Goal: Task Accomplishment & Management: Manage account settings

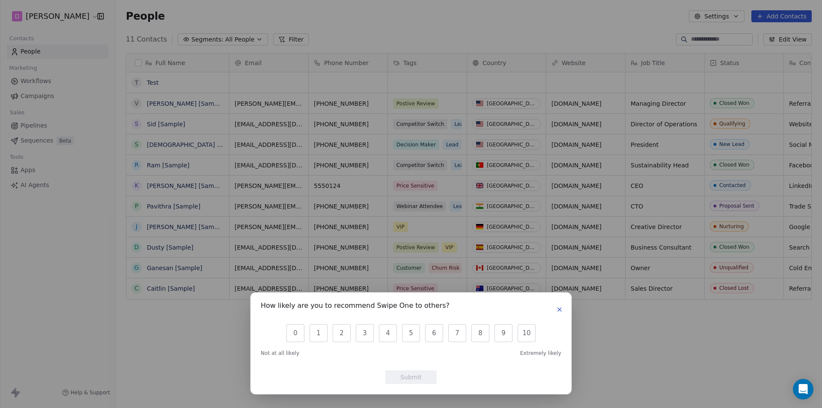
scroll to position [352, 700]
click at [558, 310] on icon "button" at bounding box center [559, 309] width 7 height 7
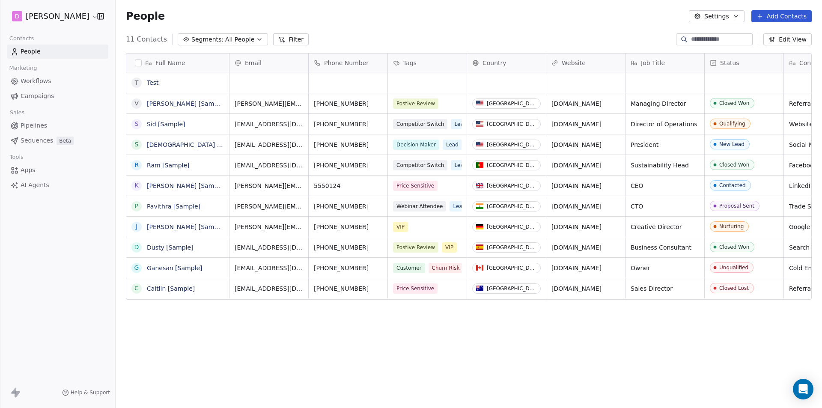
click at [68, 15] on html "D Rahul Nigam Contacts People Marketing Workflows Campaigns Sales Pipelines Seq…" at bounding box center [411, 204] width 822 height 408
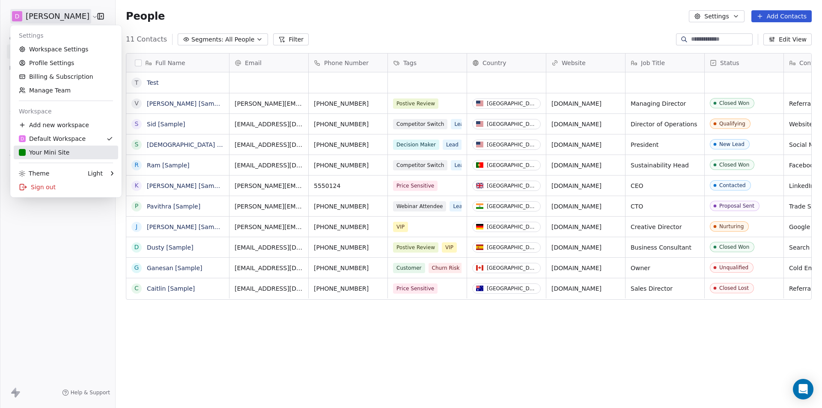
click at [33, 154] on div "Your Mini Site" at bounding box center [44, 152] width 50 height 9
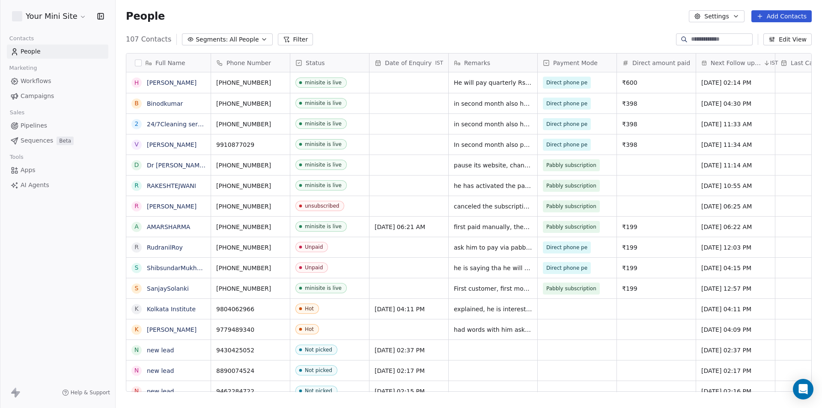
scroll to position [352, 700]
click at [230, 40] on span "All People" at bounding box center [243, 39] width 29 height 9
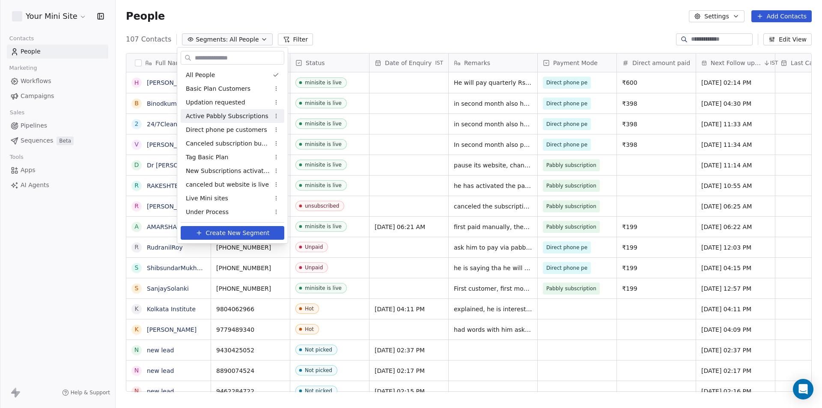
click at [220, 113] on span "Active Pabbly Subscriptions" at bounding box center [227, 116] width 83 height 9
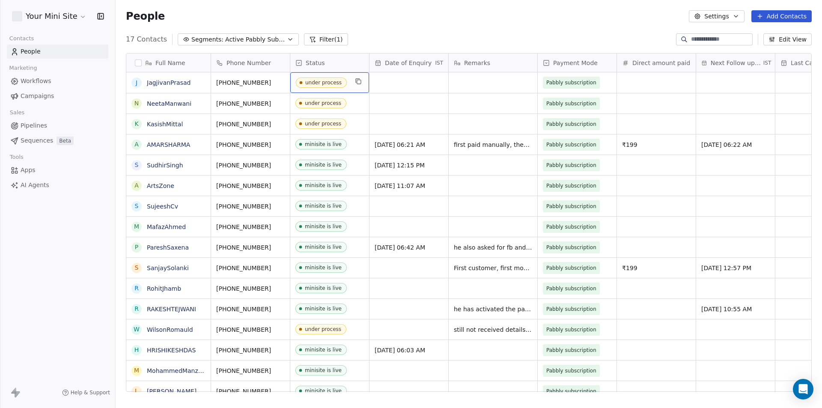
click at [352, 81] on div "under process" at bounding box center [329, 82] width 79 height 21
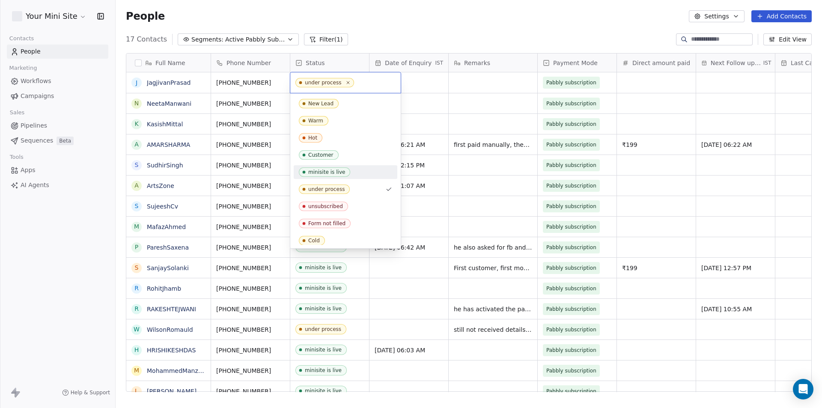
click at [329, 172] on div "minisite is live" at bounding box center [326, 172] width 37 height 6
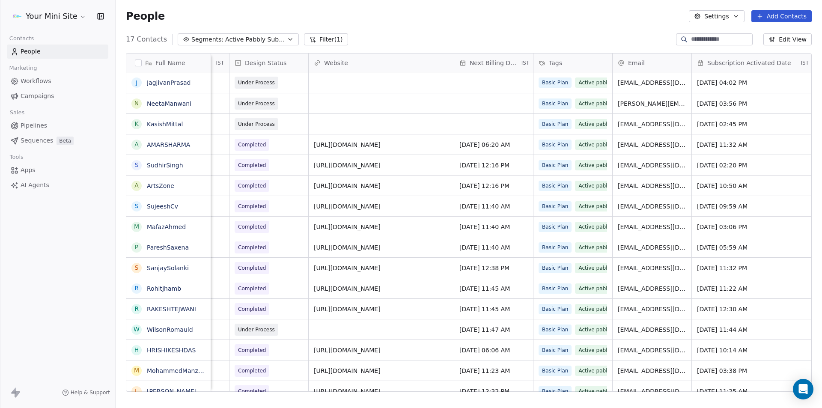
scroll to position [0, 647]
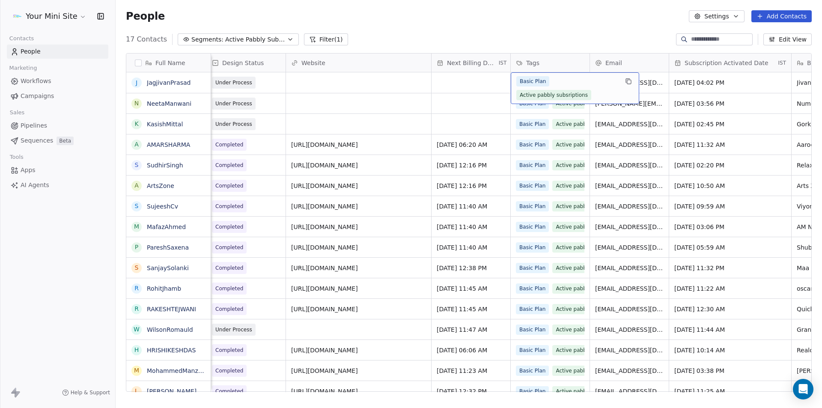
click at [557, 78] on div "Basic Plan Active pabbly subsriptions" at bounding box center [567, 88] width 102 height 24
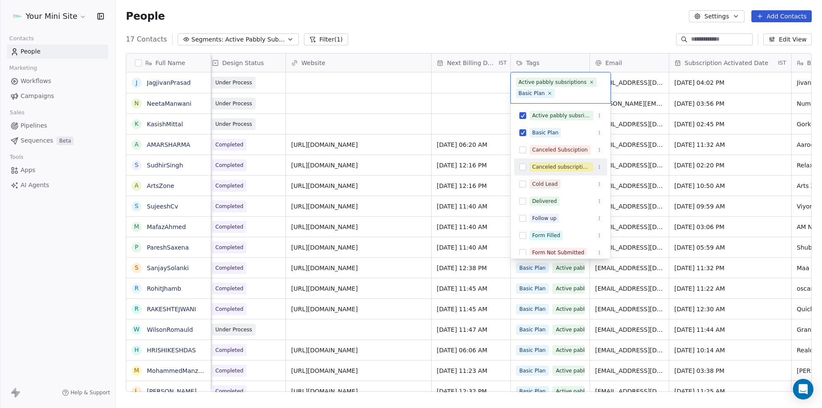
click at [525, 169] on button "Suggestions" at bounding box center [522, 166] width 7 height 7
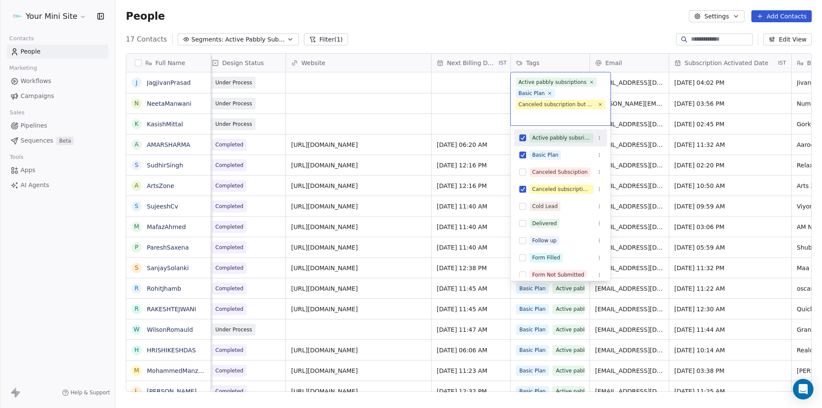
click at [522, 137] on button "Suggestions" at bounding box center [522, 137] width 7 height 7
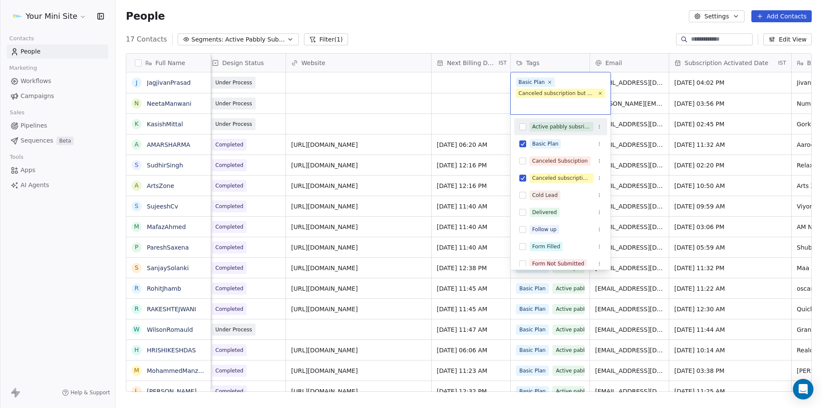
click at [464, 98] on html "Your Mini Site Contacts People Marketing Workflows Campaigns Sales Pipelines Se…" at bounding box center [411, 204] width 822 height 408
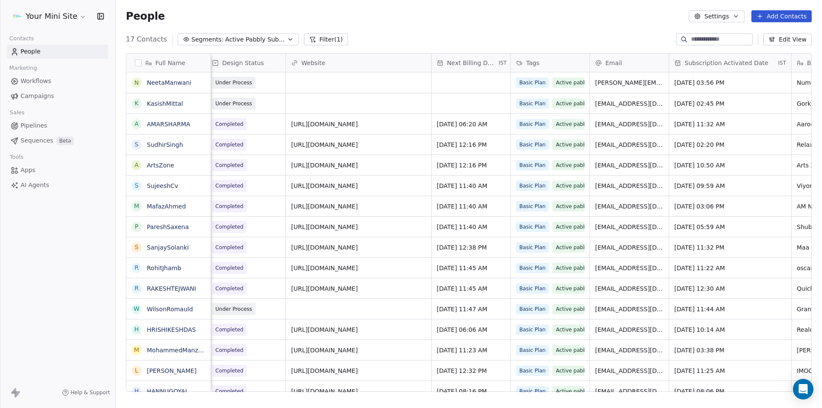
click at [243, 37] on span "Active Pabbly Subscriptions" at bounding box center [255, 39] width 60 height 9
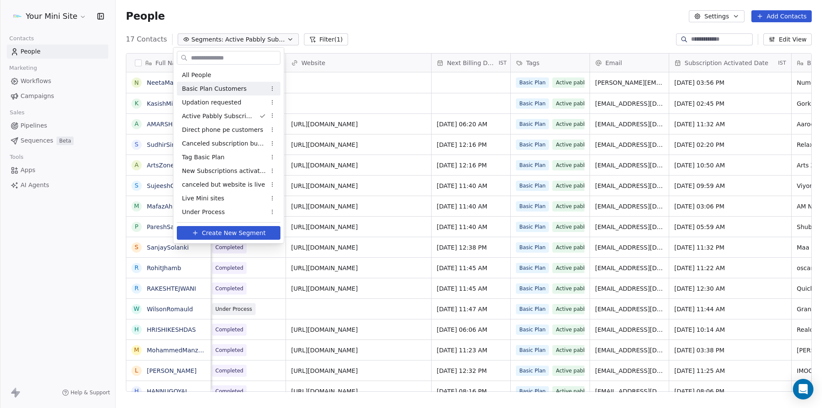
click at [433, 13] on html "Your Mini Site Contacts People Marketing Workflows Campaigns Sales Pipelines Se…" at bounding box center [411, 204] width 822 height 408
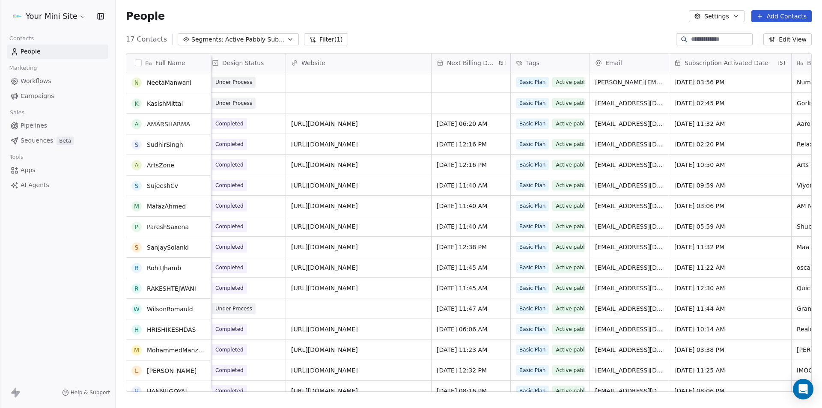
scroll to position [0, 0]
click at [225, 41] on span "Active Pabbly Subscriptions" at bounding box center [255, 39] width 60 height 9
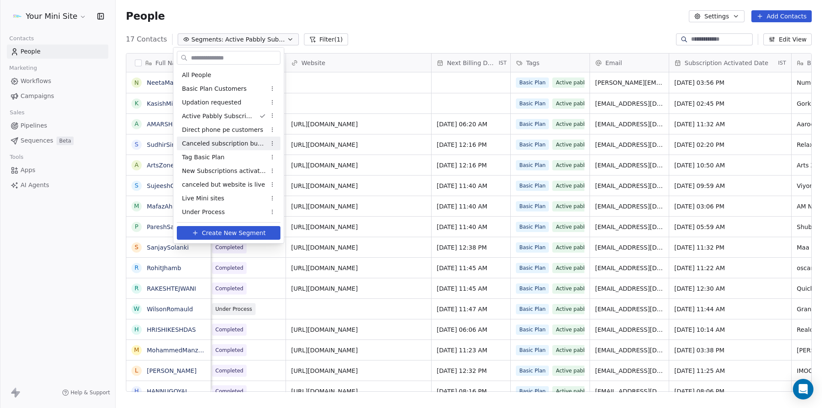
click at [231, 142] on span "Canceled subscription but will renew" at bounding box center [224, 143] width 84 height 9
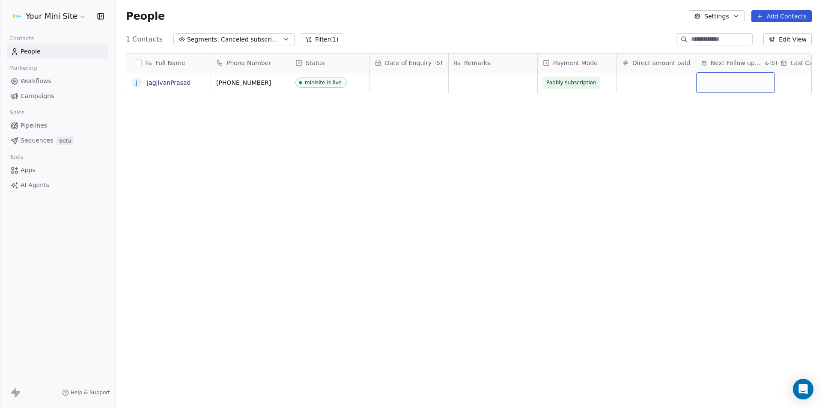
click at [712, 83] on div "grid" at bounding box center [735, 82] width 79 height 21
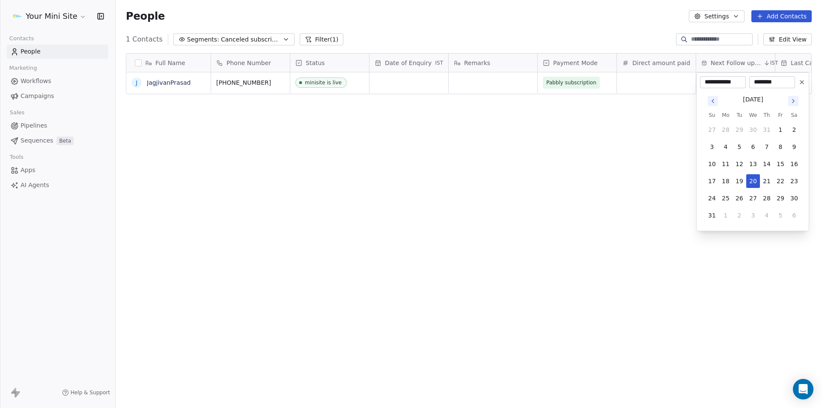
click at [795, 103] on icon "Go to next month" at bounding box center [792, 101] width 7 height 7
click at [726, 165] on button "15" at bounding box center [725, 164] width 14 height 14
type input "**********"
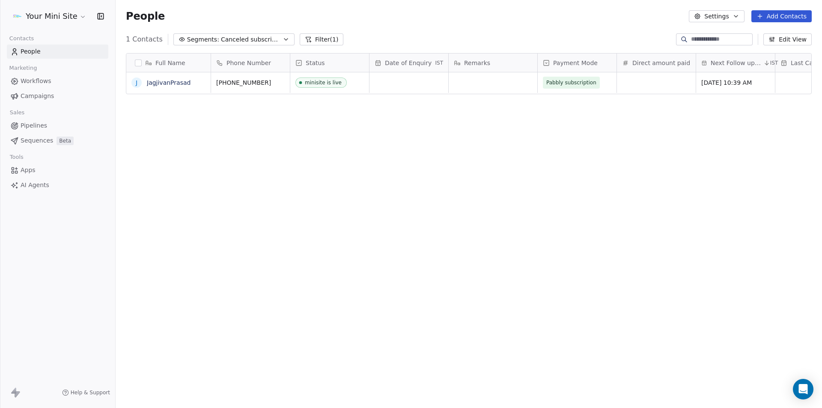
click at [544, 193] on html "Your Mini Site Contacts People Marketing Workflows Campaigns Sales Pipelines Se…" at bounding box center [411, 204] width 822 height 408
click at [470, 85] on div "grid" at bounding box center [492, 82] width 89 height 21
click at [457, 77] on div "grid" at bounding box center [492, 82] width 89 height 21
type textarea "*"
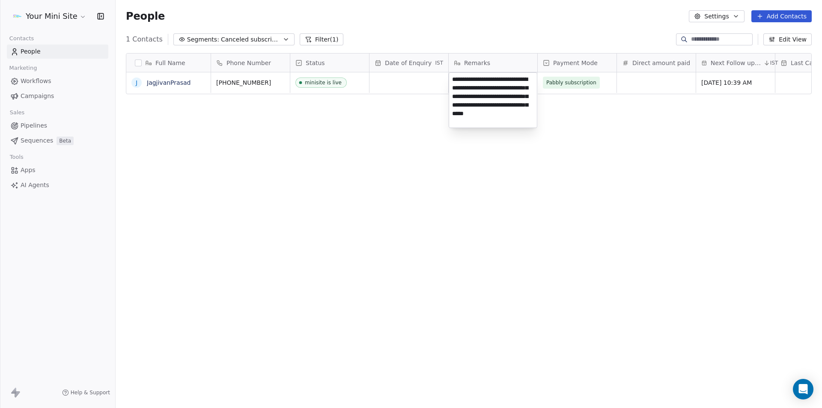
type textarea "**********"
click at [225, 187] on div "Full Name J JagjivanPrasad Phone Number Status Date of Enquiry IST Remarks Paym…" at bounding box center [469, 225] width 706 height 359
click at [227, 41] on span "Canceled subscription but will renew" at bounding box center [251, 39] width 60 height 9
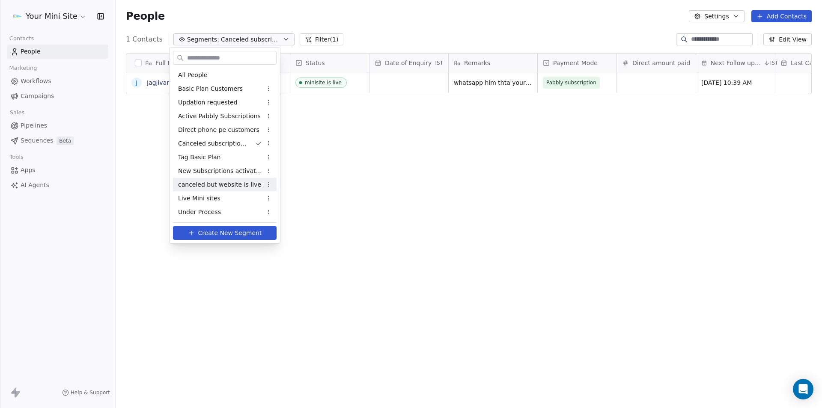
click at [242, 185] on span "canceled but website is live" at bounding box center [219, 184] width 83 height 9
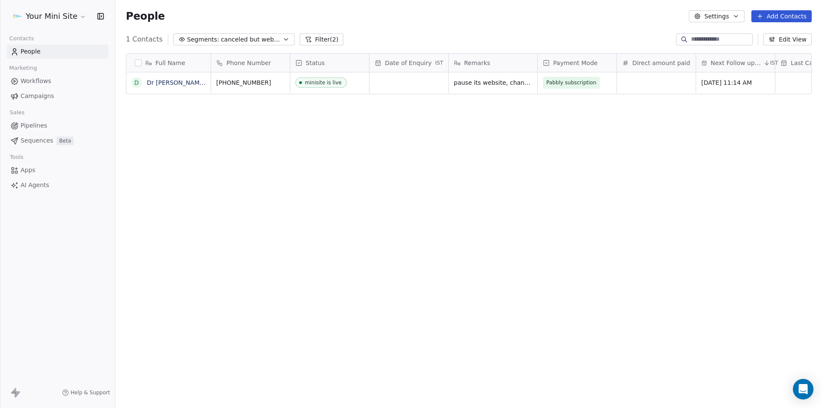
scroll to position [352, 700]
click at [523, 257] on div "Full Name D Dr GhanshyamJha Phone Number Status Date of Enquiry IST Remarks Pay…" at bounding box center [469, 225] width 706 height 359
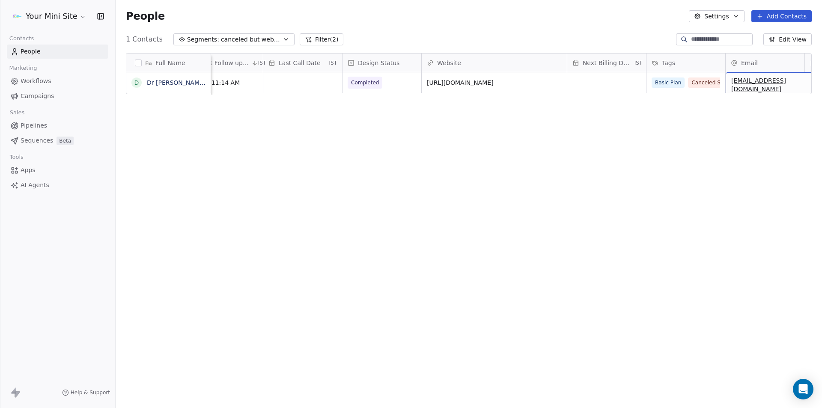
scroll to position [0, 634]
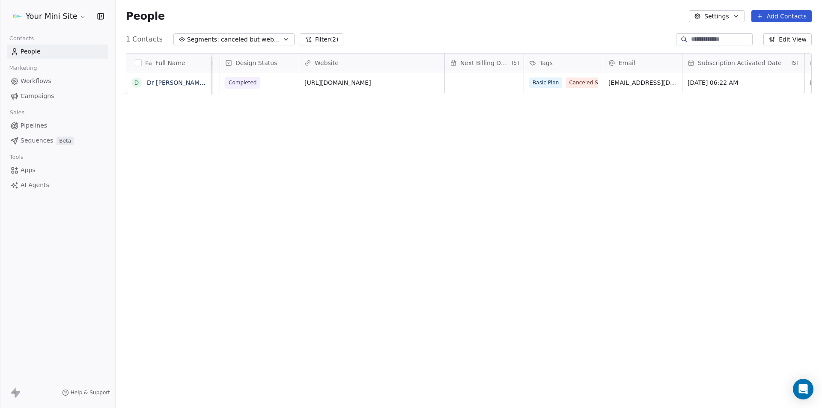
click at [255, 145] on div "Full Name D Dr GhanshyamJha Payment Mode Direct amount paid Next Follow up date…" at bounding box center [469, 225] width 706 height 359
click at [273, 87] on span "Completed" at bounding box center [252, 83] width 52 height 12
drag, startPoint x: 369, startPoint y: 139, endPoint x: 350, endPoint y: 125, distance: 23.2
click at [369, 139] on html "Your Mini Site Contacts People Marketing Workflows Campaigns Sales Pipelines Se…" at bounding box center [411, 204] width 822 height 408
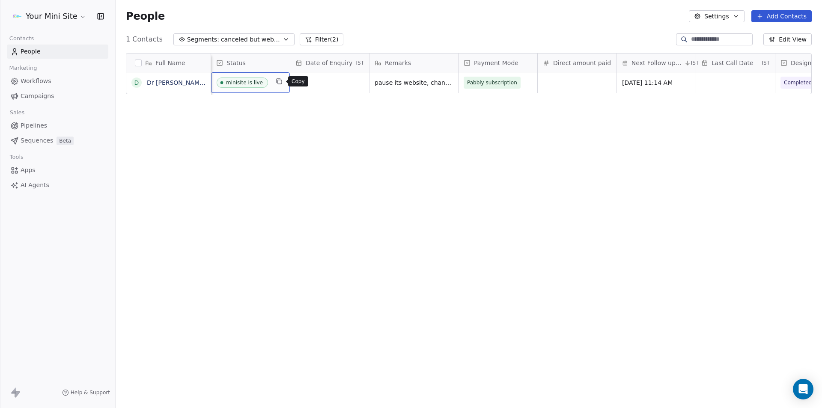
scroll to position [0, 0]
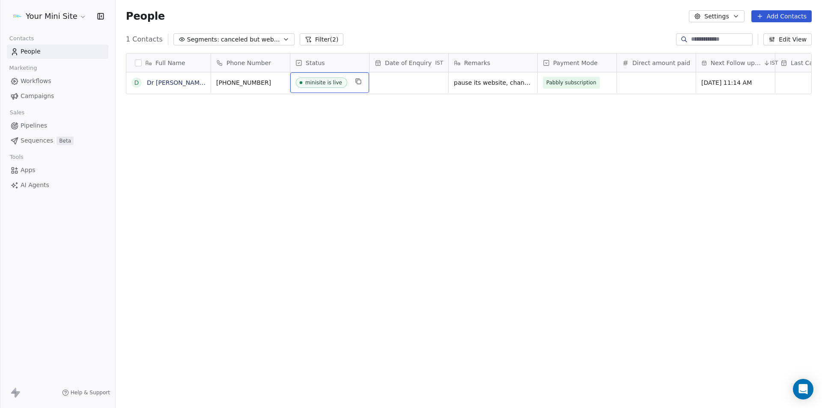
click at [352, 84] on div "minisite is live" at bounding box center [329, 82] width 79 height 21
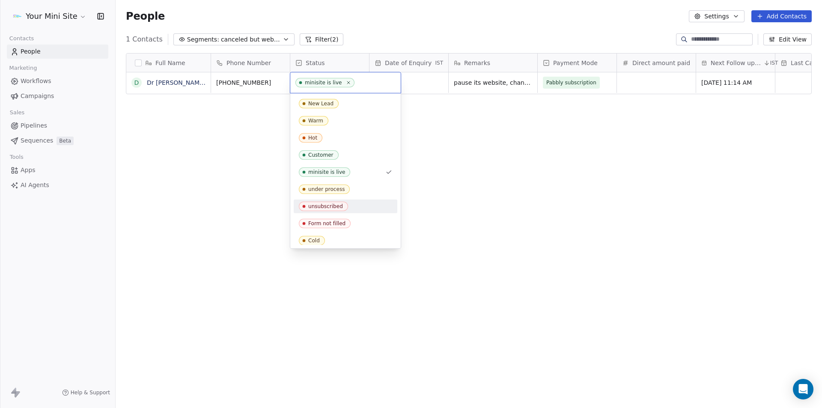
click at [332, 208] on div "unsubscribed" at bounding box center [325, 206] width 35 height 6
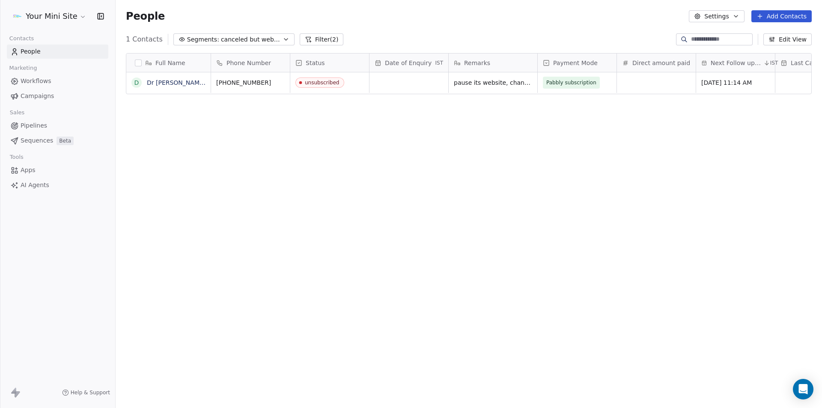
click at [529, 240] on div "Full Name D Dr GhanshyamJha Phone Number Status Date of Enquiry IST Remarks Pay…" at bounding box center [469, 225] width 706 height 359
click at [508, 233] on div "Full Name D Dr GhanshyamJha Phone Number Status Date of Enquiry IST Remarks Pay…" at bounding box center [469, 225] width 706 height 359
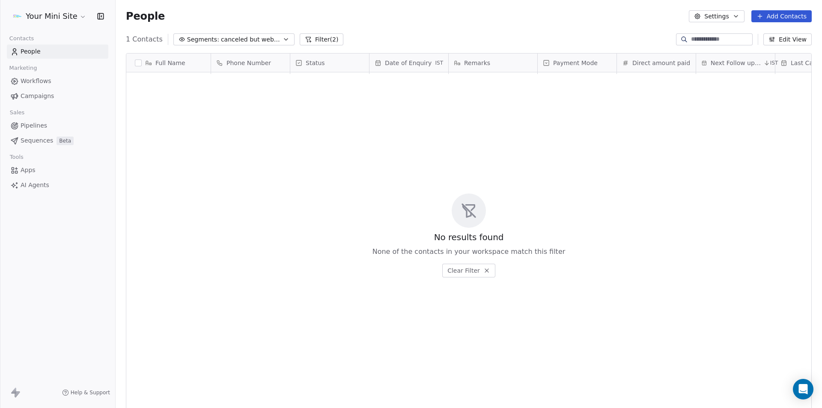
click at [259, 40] on span "canceled but website is live" at bounding box center [251, 39] width 60 height 9
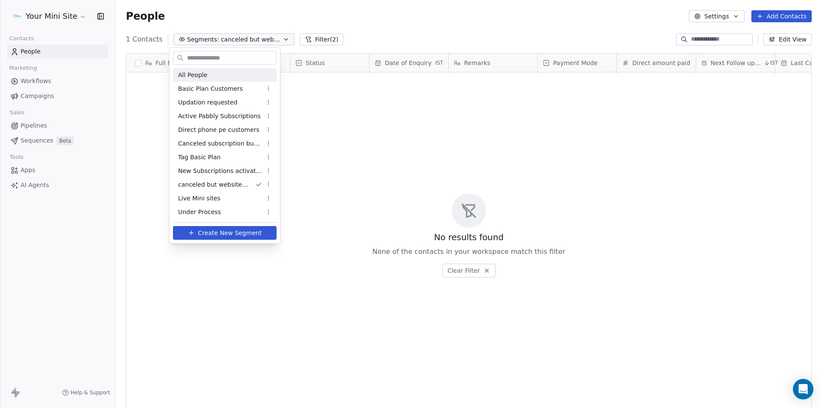
click at [217, 73] on div "All People" at bounding box center [225, 75] width 104 height 14
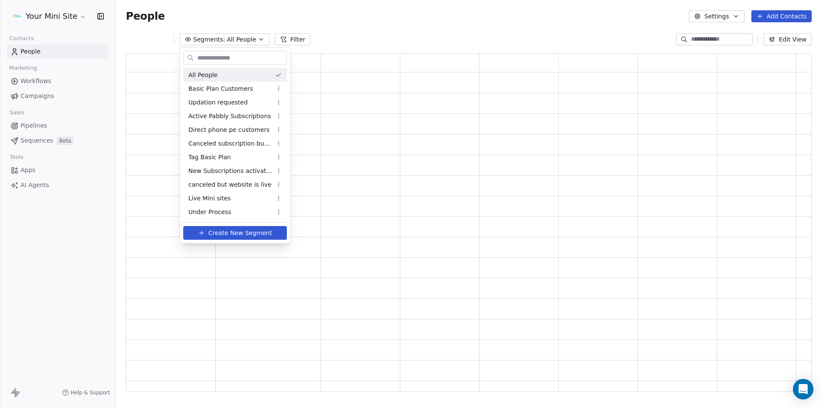
scroll to position [332, 679]
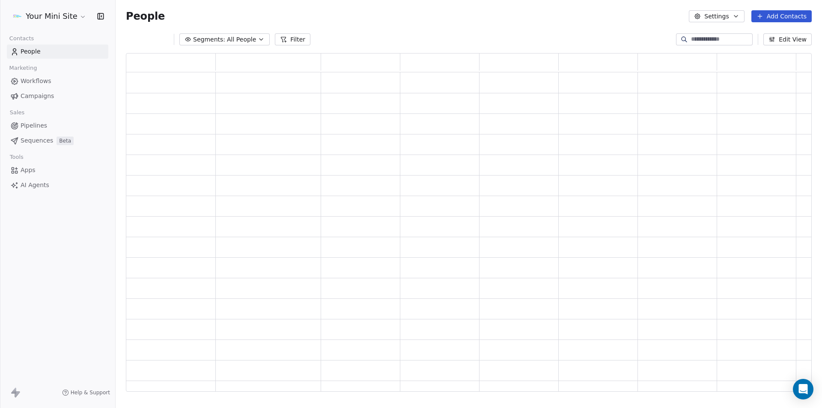
click at [240, 37] on span "All People" at bounding box center [241, 39] width 29 height 9
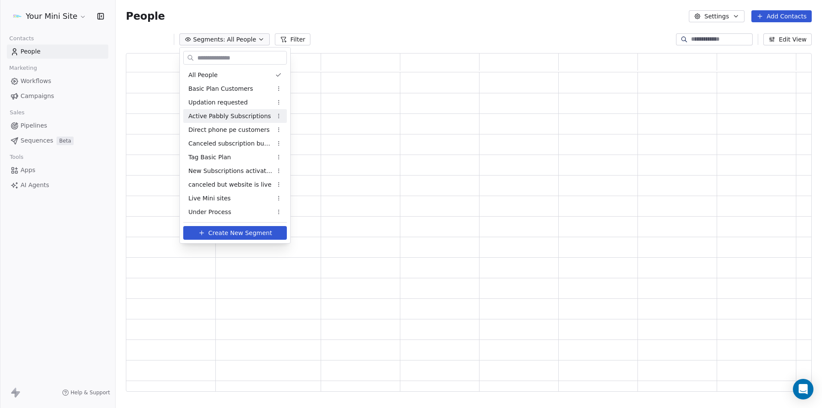
click at [209, 115] on span "Active Pabbly Subscriptions" at bounding box center [229, 116] width 83 height 9
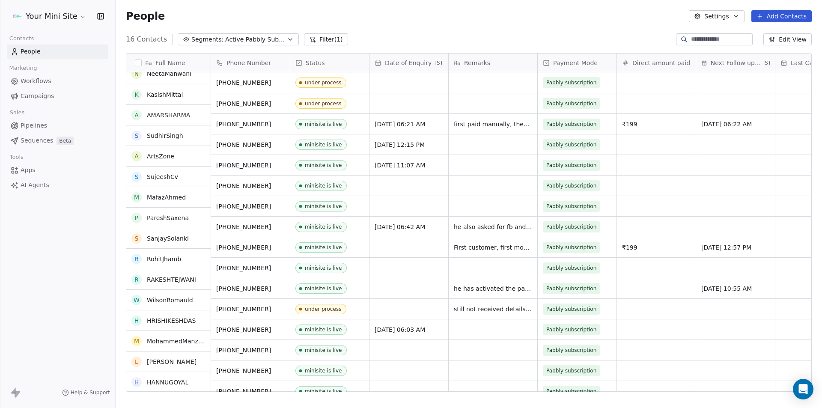
scroll to position [0, 0]
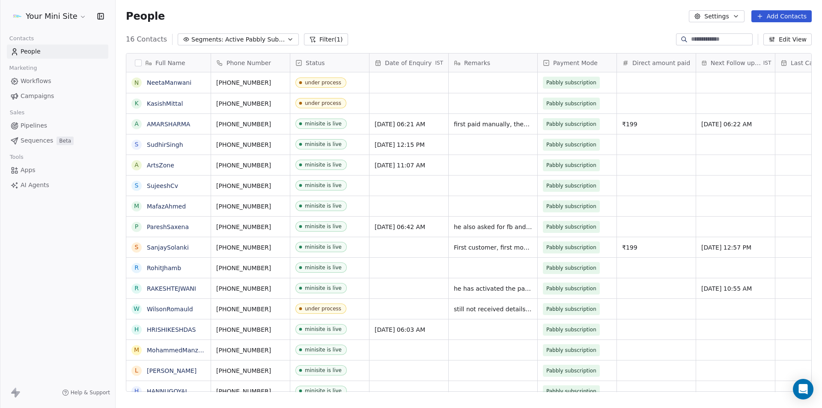
click at [253, 35] on span "Active Pabbly Subscriptions" at bounding box center [255, 39] width 60 height 9
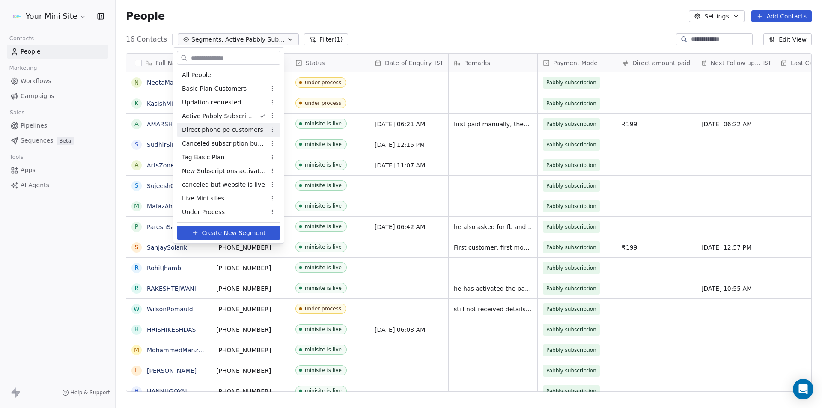
click at [208, 134] on span "Direct phone pe customers" at bounding box center [222, 129] width 81 height 9
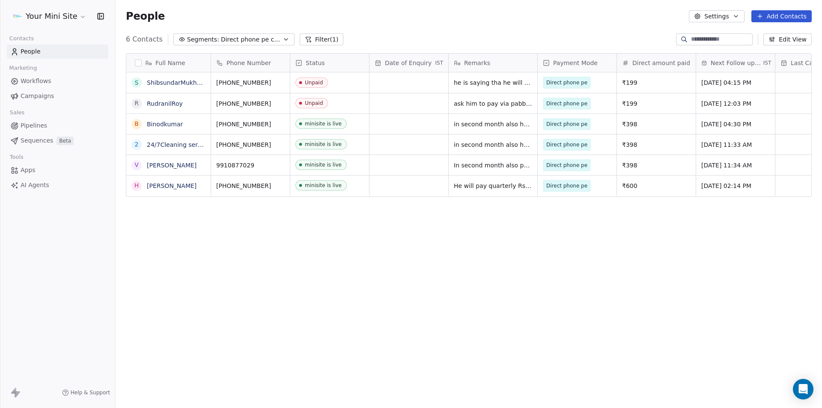
scroll to position [352, 700]
click at [515, 286] on div "Full Name S ShibsundarMukhopadhyay R RudranilRoy B Binodkumar 2 24/7Cleaning se…" at bounding box center [469, 225] width 706 height 359
click at [249, 33] on div "6 Contacts Segments: Direct phone pe customers Filter (1) Edit View" at bounding box center [469, 40] width 706 height 14
click at [249, 40] on span "Direct phone pe customers" at bounding box center [251, 39] width 60 height 9
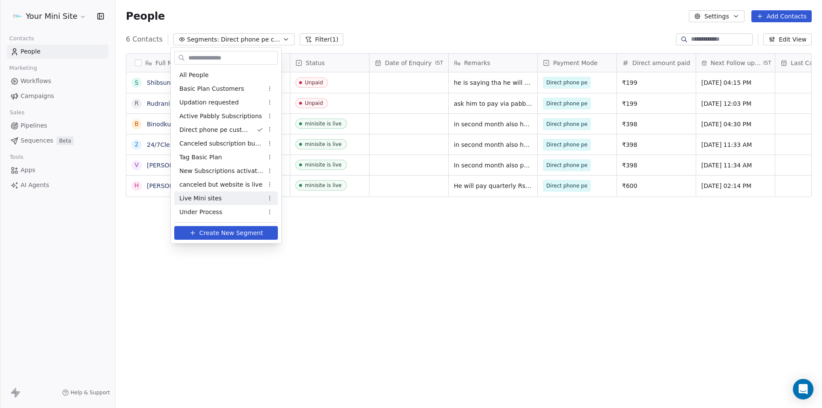
click at [430, 246] on html "Your Mini Site Contacts People Marketing Workflows Campaigns Sales Pipelines Se…" at bounding box center [411, 204] width 822 height 408
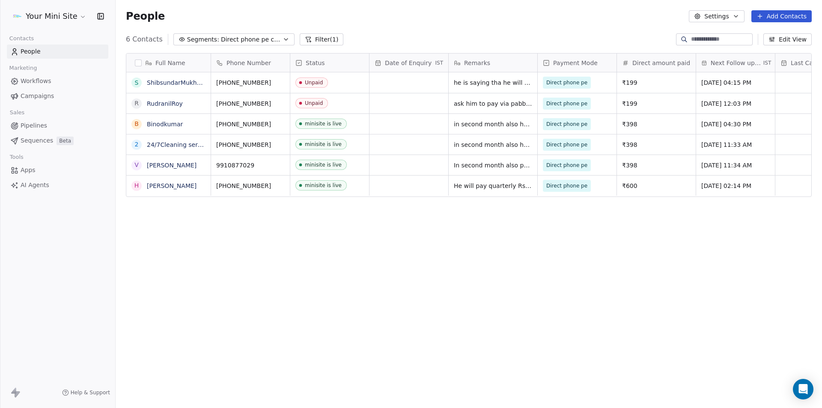
click at [305, 40] on icon at bounding box center [308, 39] width 7 height 7
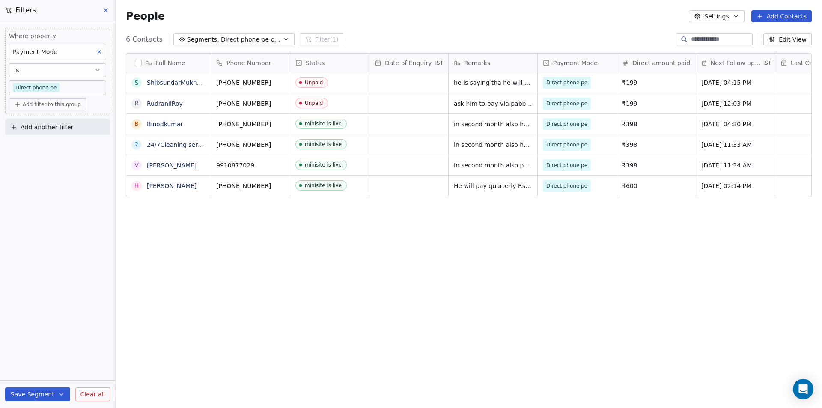
click at [107, 12] on icon at bounding box center [105, 10] width 7 height 7
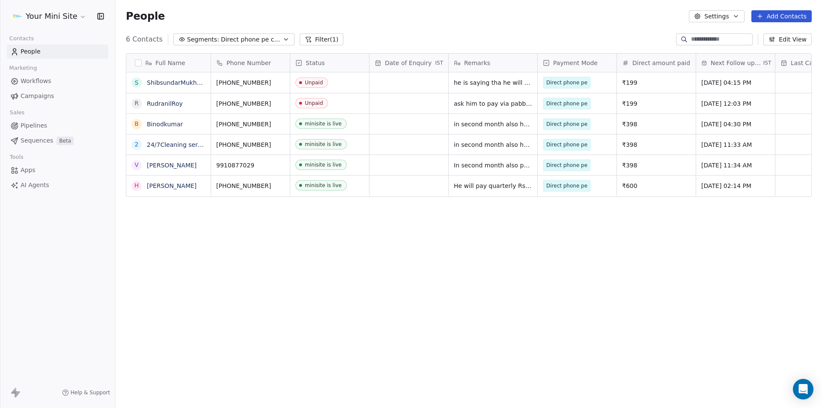
click at [221, 38] on span "Direct phone pe customers" at bounding box center [251, 39] width 60 height 9
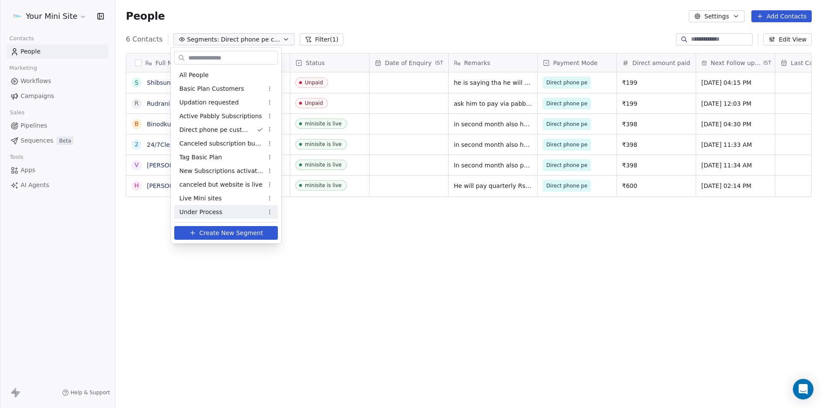
click at [210, 235] on span "Create New Segment" at bounding box center [231, 233] width 64 height 9
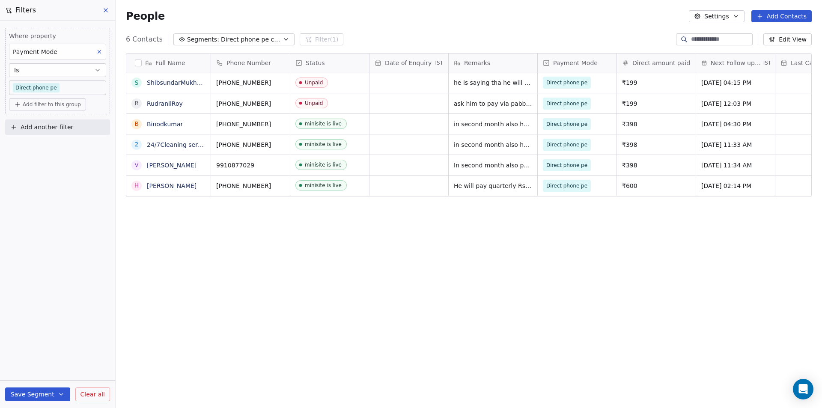
click at [105, 11] on icon at bounding box center [105, 10] width 3 height 3
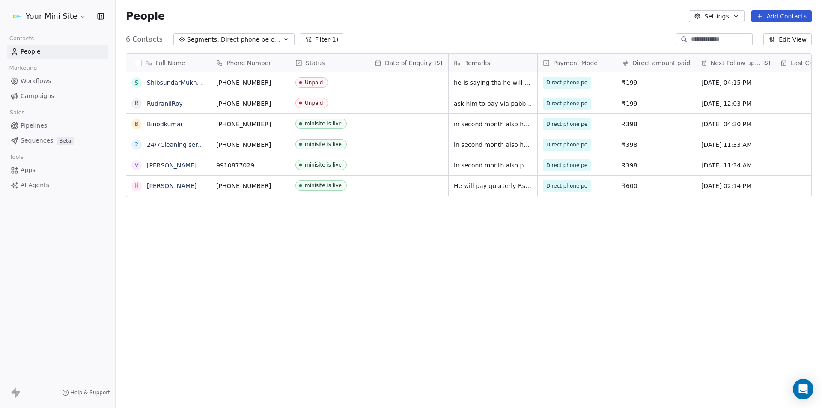
click at [237, 40] on span "Direct phone pe customers" at bounding box center [251, 39] width 60 height 9
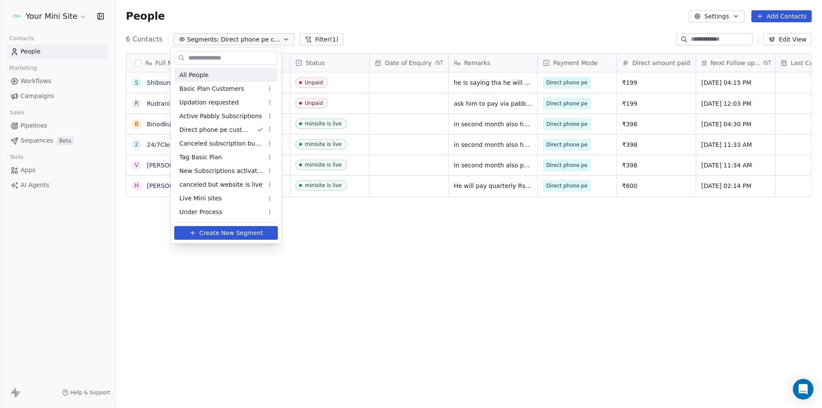
click at [191, 73] on span "All People" at bounding box center [193, 75] width 29 height 9
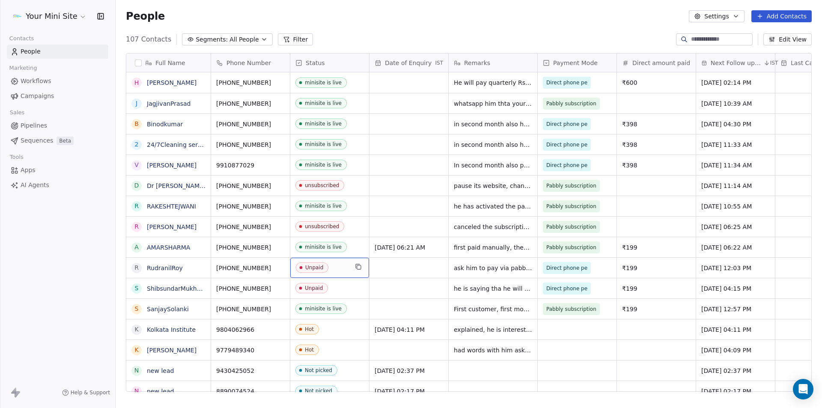
click at [334, 266] on span "Unpaid" at bounding box center [322, 267] width 52 height 11
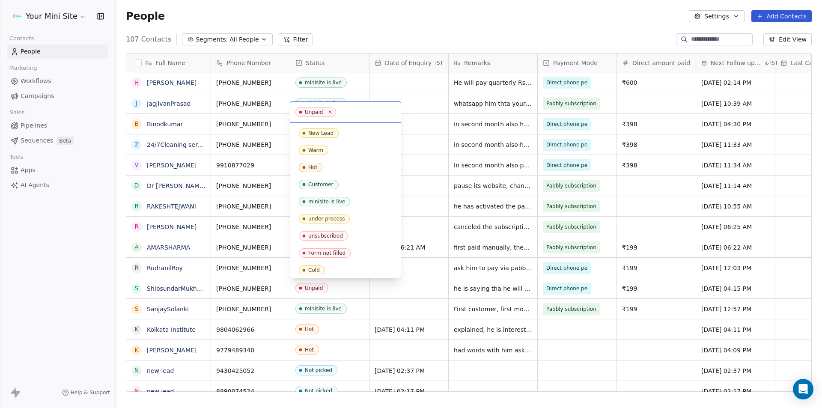
scroll to position [105, 0]
click at [381, 24] on html "Your Mini Site Contacts People Marketing Workflows Campaigns Sales Pipelines Se…" at bounding box center [411, 204] width 822 height 408
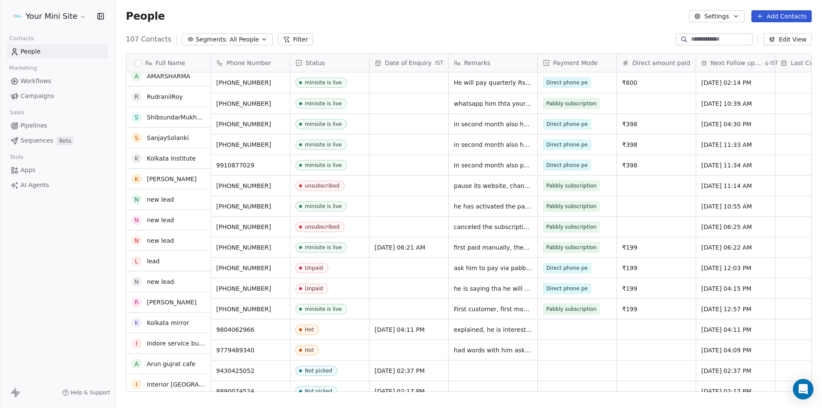
scroll to position [0, 0]
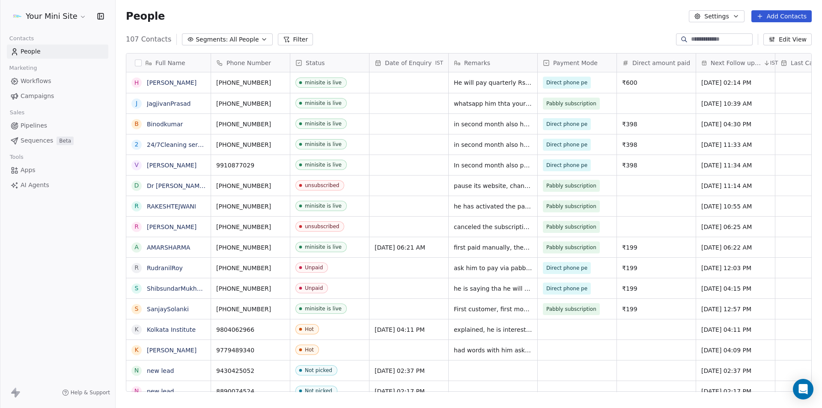
click at [216, 39] on span "Segments:" at bounding box center [212, 39] width 32 height 9
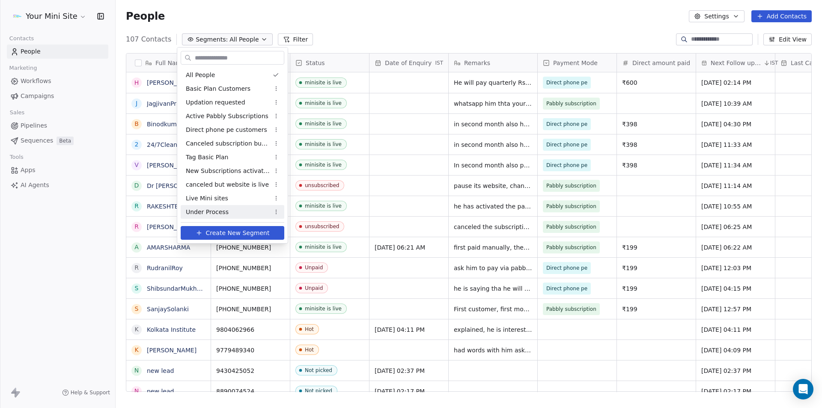
click at [212, 231] on span "Create New Segment" at bounding box center [238, 233] width 64 height 9
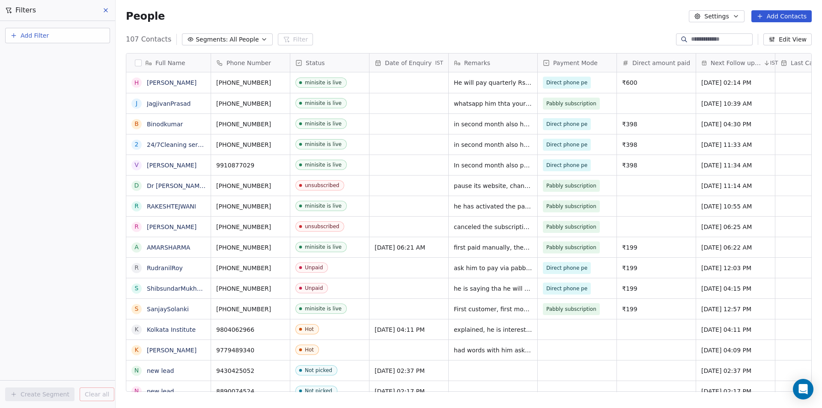
click at [42, 34] on span "Add Filter" at bounding box center [35, 35] width 28 height 9
click at [42, 55] on span "Contact properties" at bounding box center [42, 55] width 56 height 9
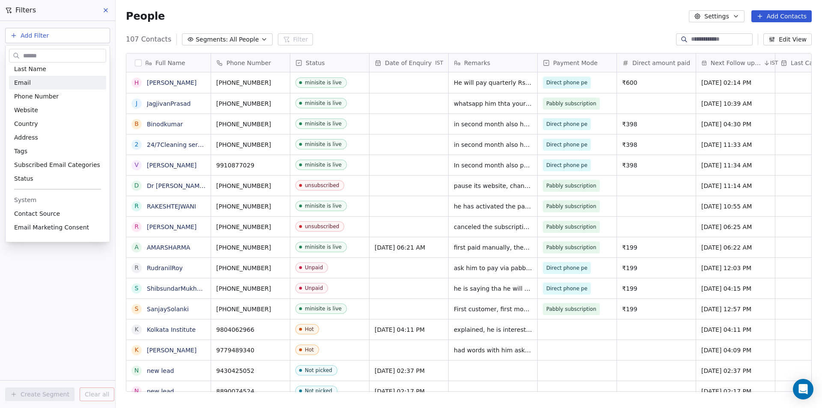
scroll to position [86, 0]
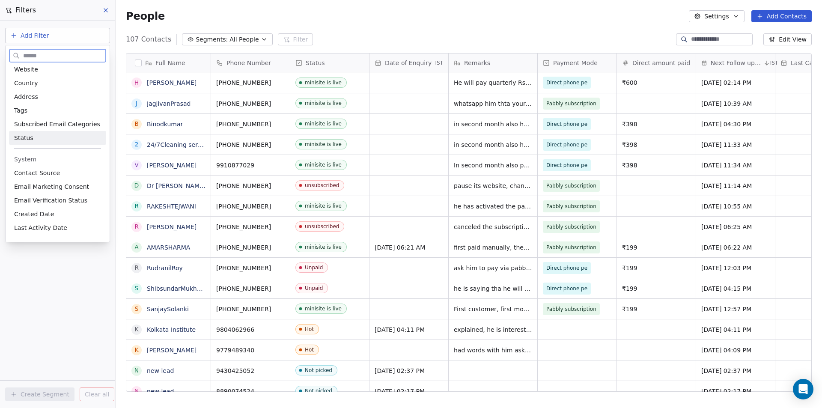
click at [35, 135] on div "Status" at bounding box center [57, 138] width 87 height 9
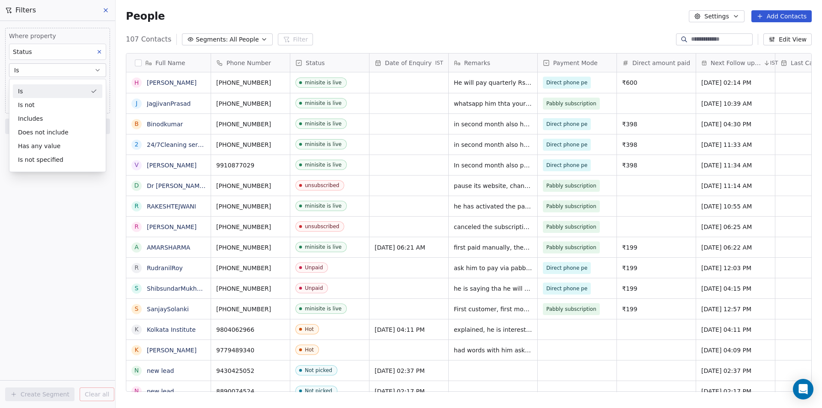
click at [35, 86] on div "Is" at bounding box center [57, 91] width 89 height 14
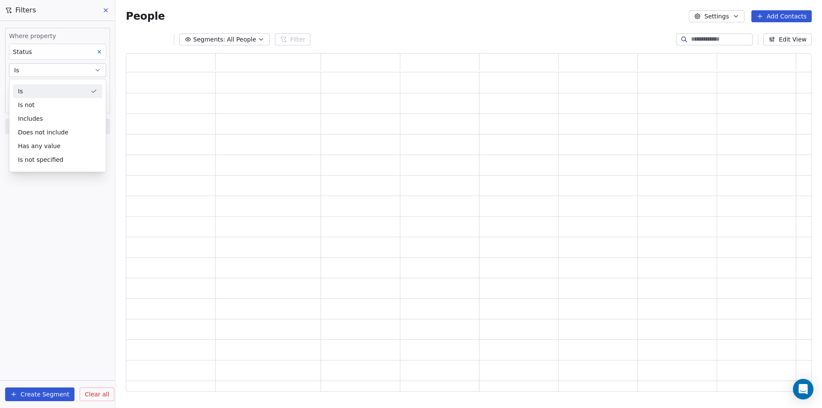
scroll to position [332, 679]
click at [35, 86] on body "Your Mini Site Contacts People Marketing Workflows Campaigns Sales Pipelines Se…" at bounding box center [411, 204] width 822 height 408
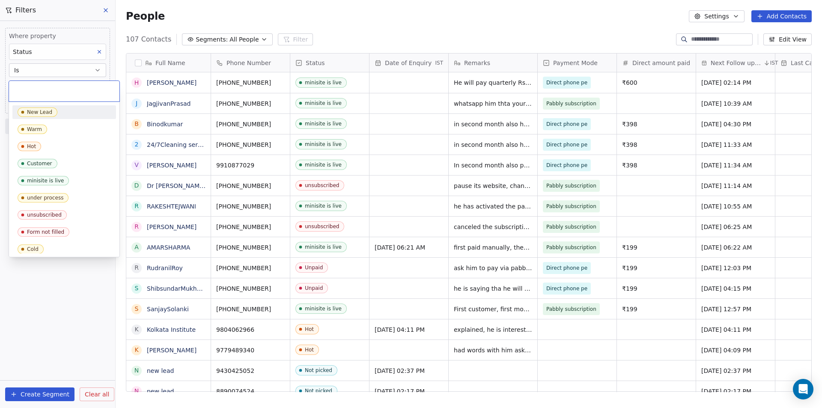
scroll to position [352, 700]
click at [42, 212] on div "unsubscribed" at bounding box center [44, 215] width 35 height 6
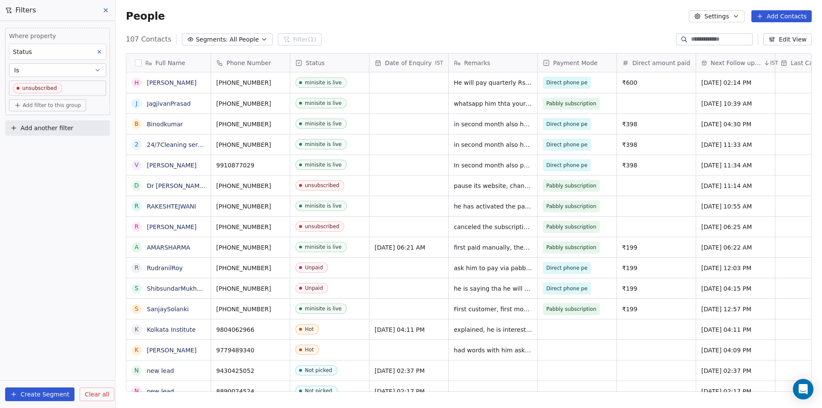
click at [69, 83] on body "Your Mini Site Contacts People Marketing Workflows Campaigns Sales Pipelines Se…" at bounding box center [411, 204] width 822 height 408
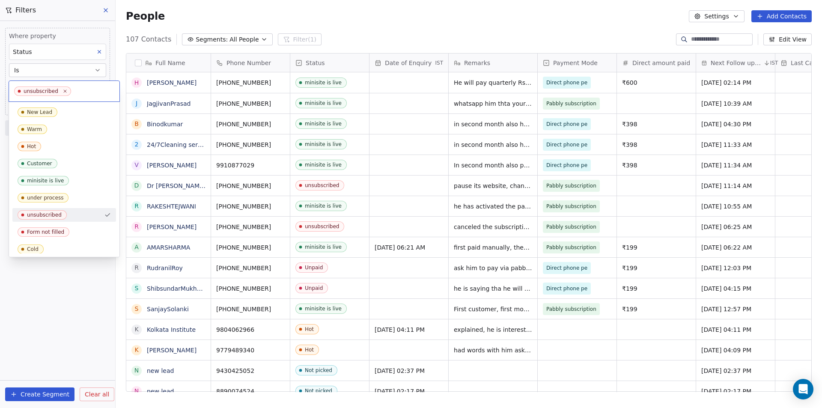
click at [68, 86] on div "unsubscribed" at bounding box center [42, 90] width 57 height 9
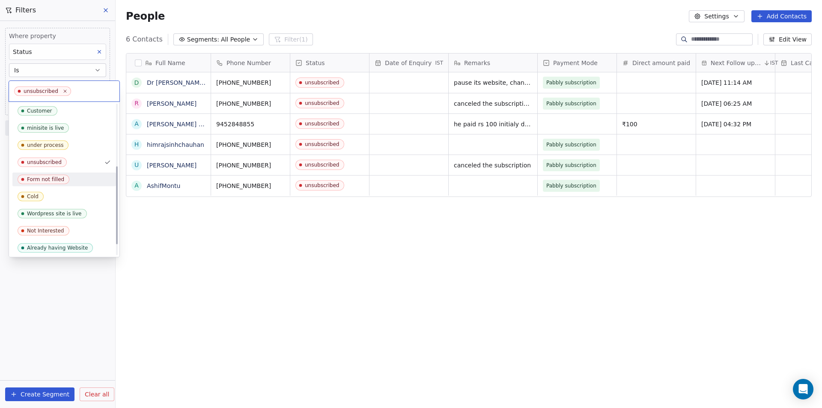
scroll to position [128, 0]
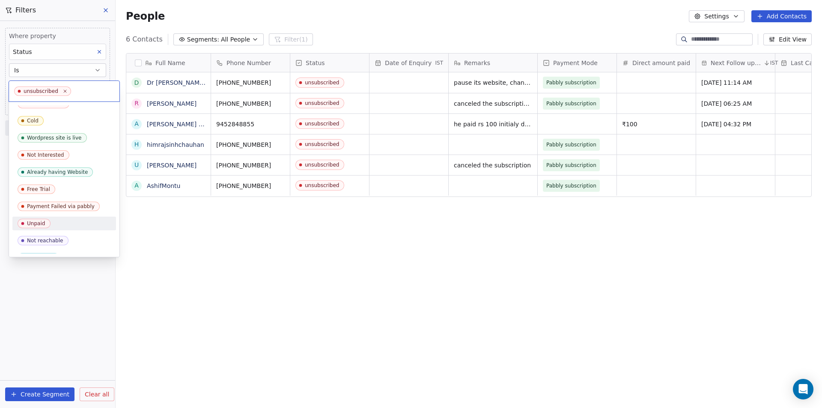
click at [37, 221] on div "Unpaid" at bounding box center [36, 223] width 18 height 6
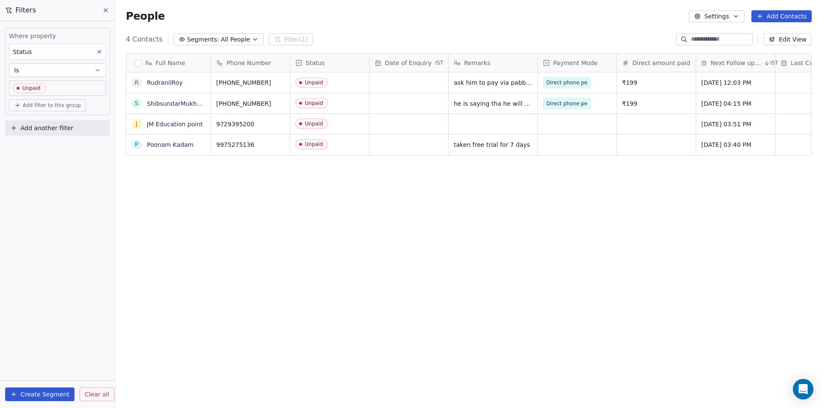
scroll to position [352, 700]
click at [50, 89] on body "Your Mini Site Contacts People Marketing Workflows Campaigns Sales Pipelines Se…" at bounding box center [411, 204] width 822 height 408
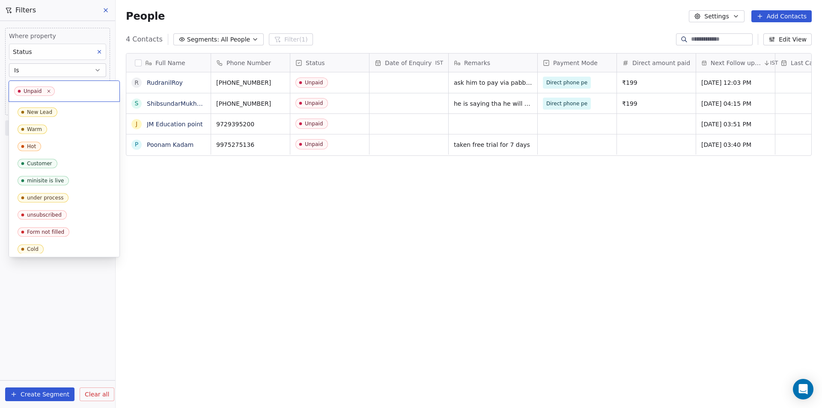
scroll to position [105, 0]
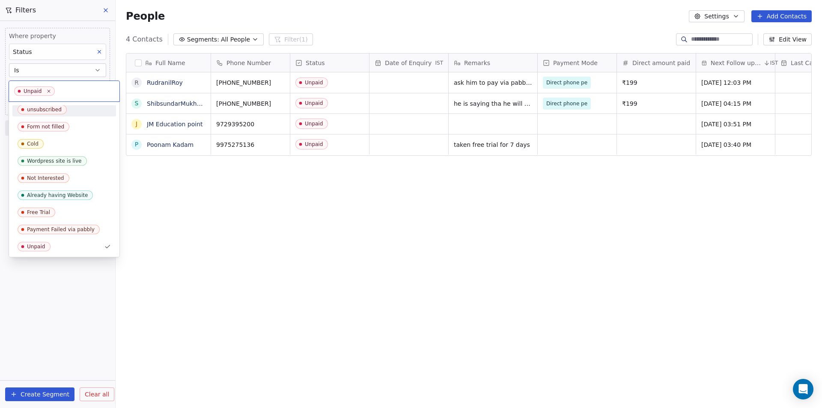
click at [51, 109] on div "unsubscribed" at bounding box center [44, 110] width 35 height 6
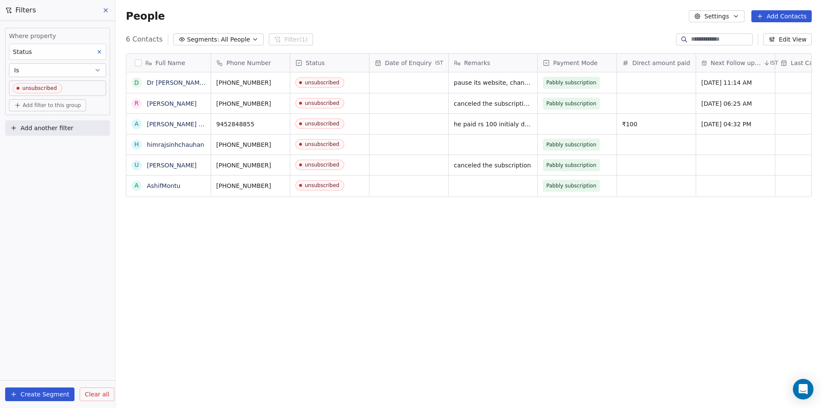
click at [41, 393] on button "Create Segment" at bounding box center [39, 394] width 69 height 14
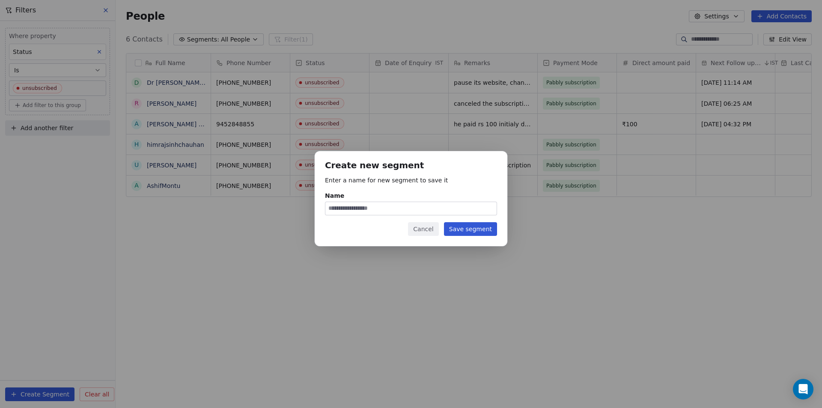
click at [350, 203] on input "Name" at bounding box center [410, 208] width 171 height 13
click at [350, 211] on input "Name" at bounding box center [410, 208] width 171 height 13
type input "**********"
click at [472, 229] on button "Save segment" at bounding box center [470, 229] width 53 height 14
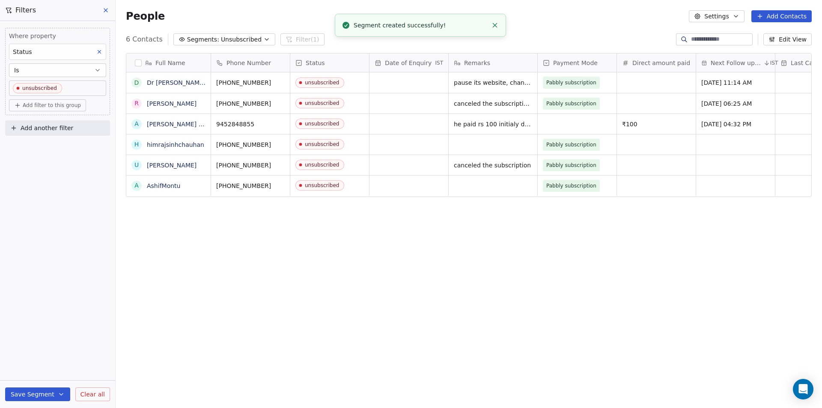
click at [357, 264] on div "Full Name D Dr GhanshyamJha R Richa Rathore A Anshuman Kumar Prajapati h himraj…" at bounding box center [469, 225] width 706 height 359
click at [247, 41] on span "Unsubscribed" at bounding box center [241, 39] width 41 height 9
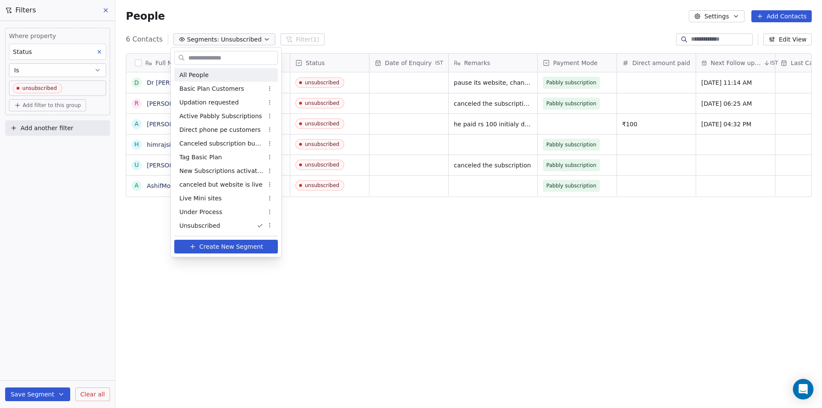
click at [197, 77] on span "All People" at bounding box center [193, 75] width 29 height 9
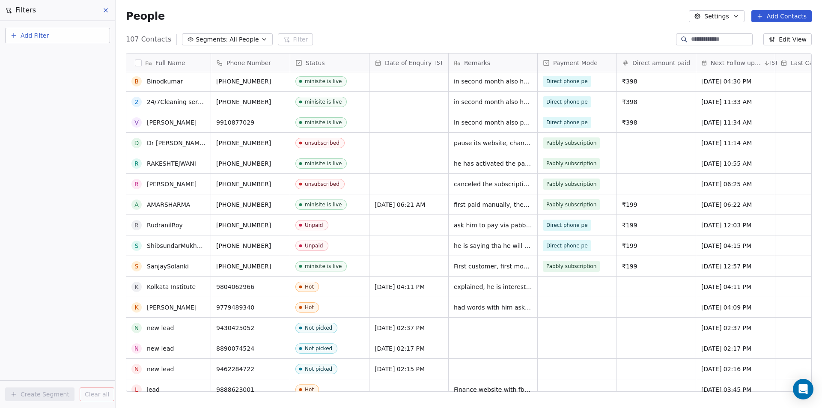
scroll to position [43, 0]
click at [335, 224] on span "Unpaid" at bounding box center [322, 225] width 52 height 11
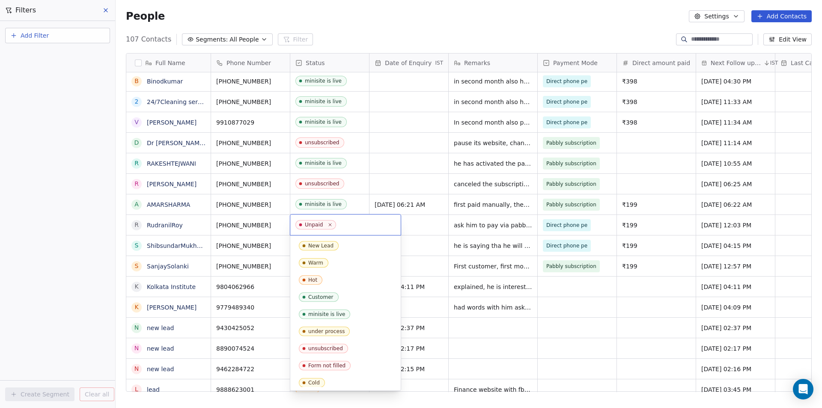
scroll to position [105, 0]
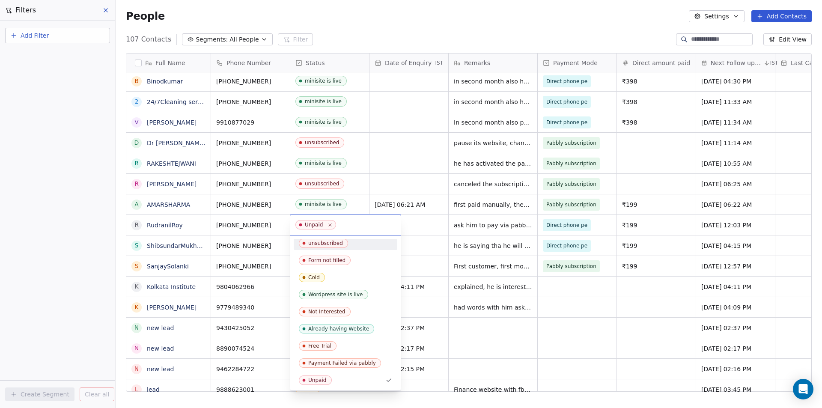
click at [324, 244] on div "unsubscribed" at bounding box center [325, 243] width 35 height 6
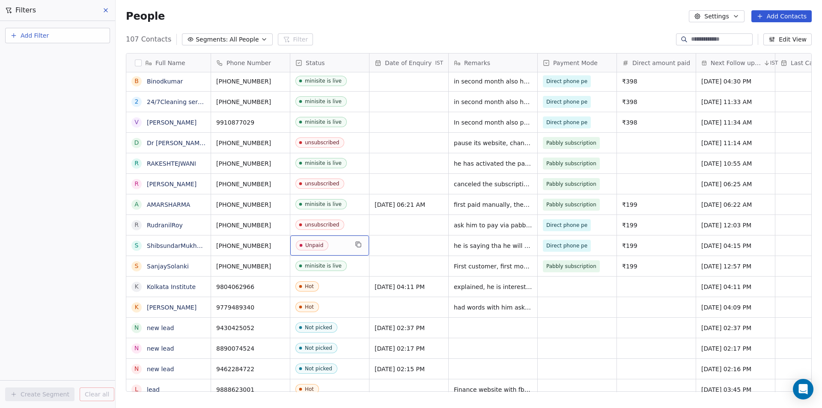
click at [342, 245] on span "Unpaid" at bounding box center [322, 245] width 52 height 11
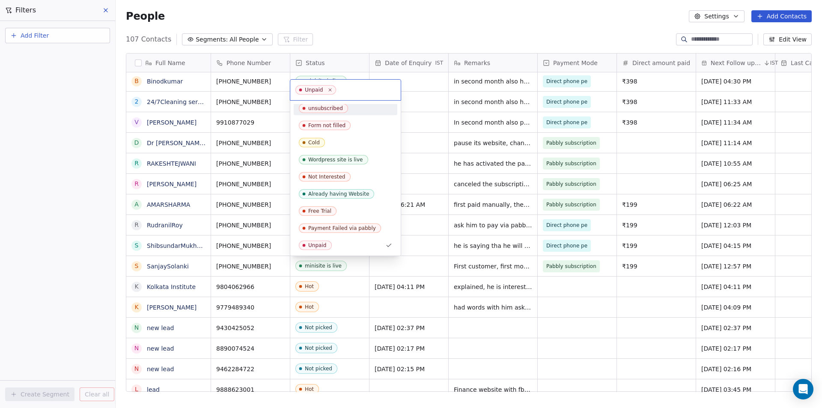
click at [326, 109] on div "unsubscribed" at bounding box center [325, 108] width 35 height 6
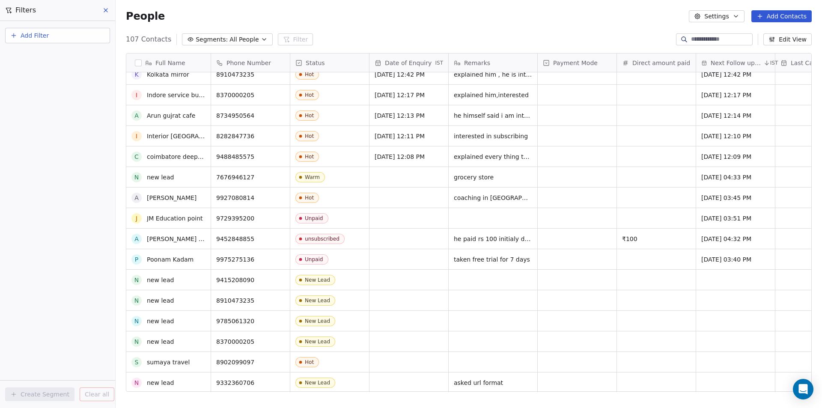
scroll to position [0, 0]
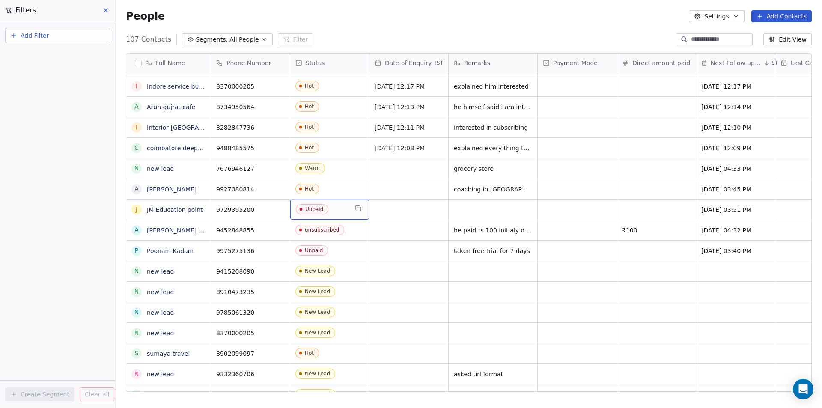
click at [341, 208] on span "Unpaid" at bounding box center [322, 209] width 52 height 11
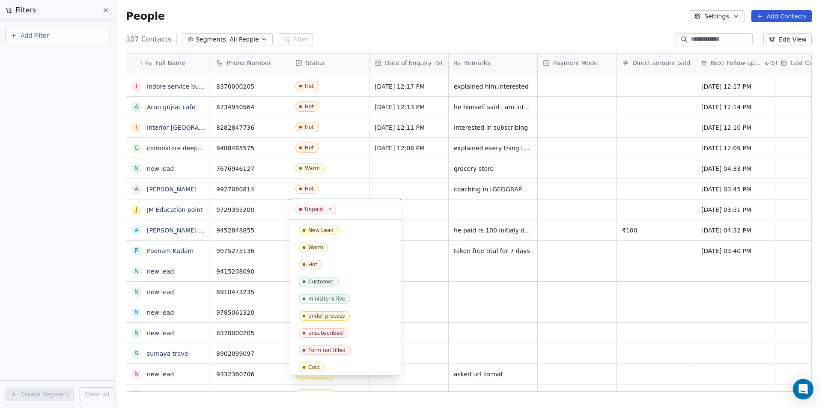
scroll to position [105, 0]
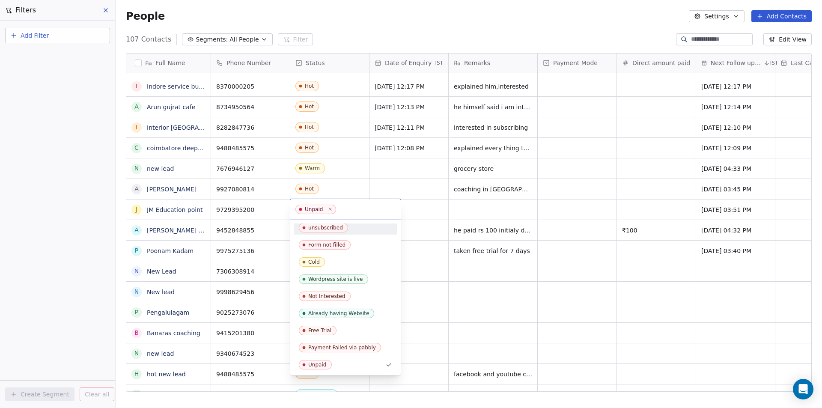
click at [321, 226] on div "unsubscribed" at bounding box center [325, 228] width 35 height 6
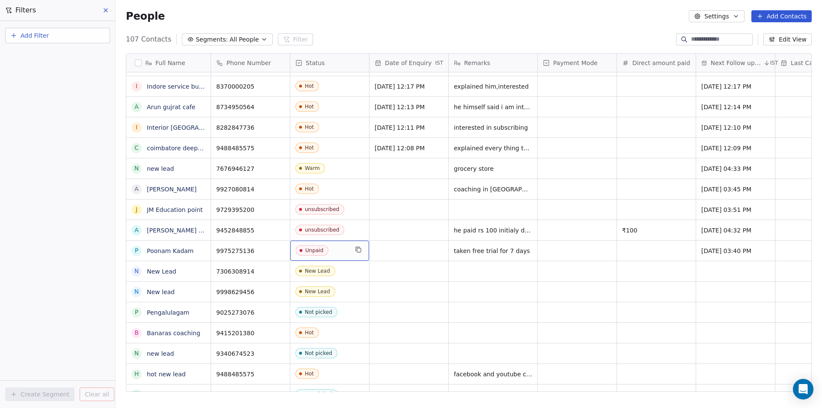
click at [338, 250] on span "Unpaid" at bounding box center [322, 250] width 52 height 11
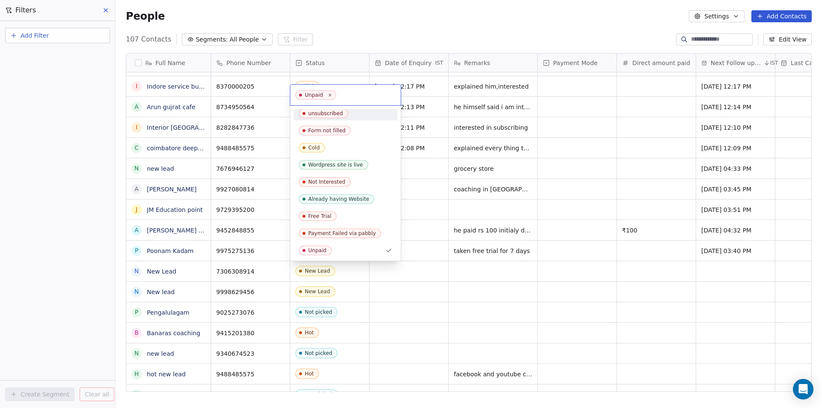
click at [315, 112] on div "unsubscribed" at bounding box center [325, 113] width 35 height 6
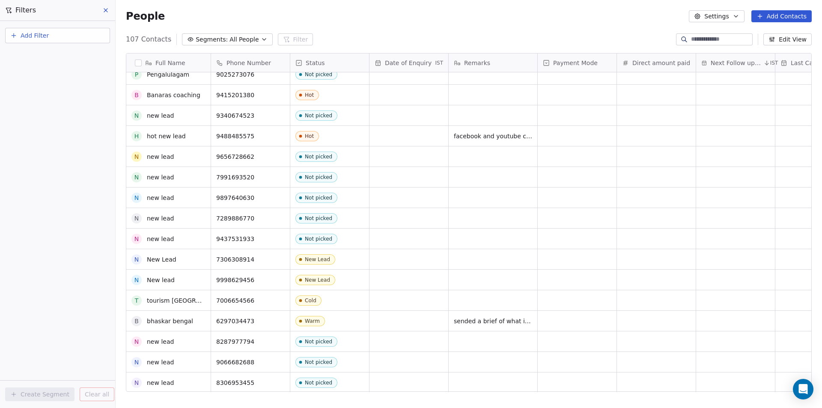
scroll to position [1412, 0]
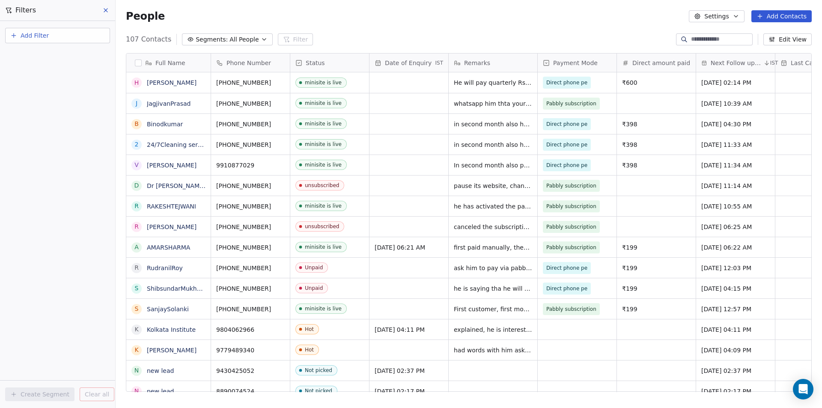
click at [211, 36] on span "Segments:" at bounding box center [212, 39] width 32 height 9
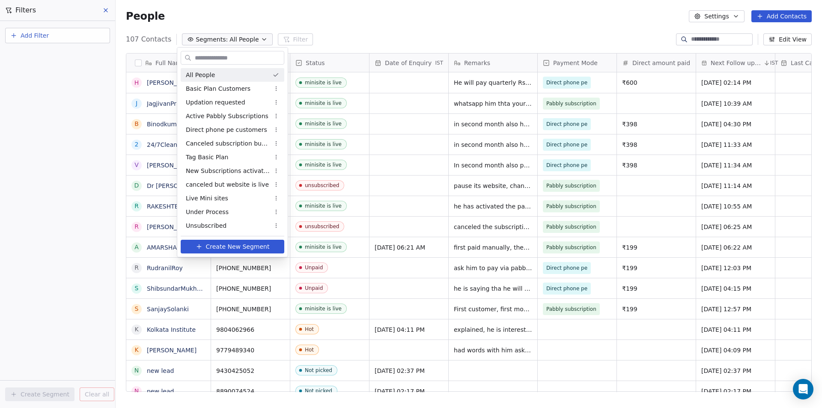
click at [199, 76] on span "All People" at bounding box center [200, 75] width 29 height 9
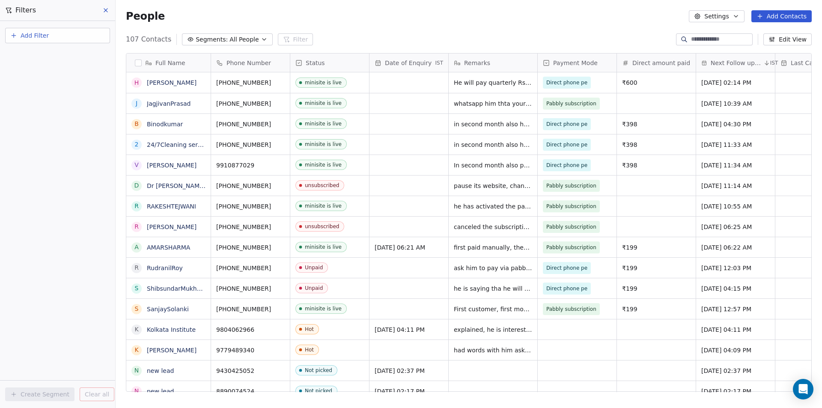
click at [106, 12] on icon at bounding box center [105, 10] width 7 height 7
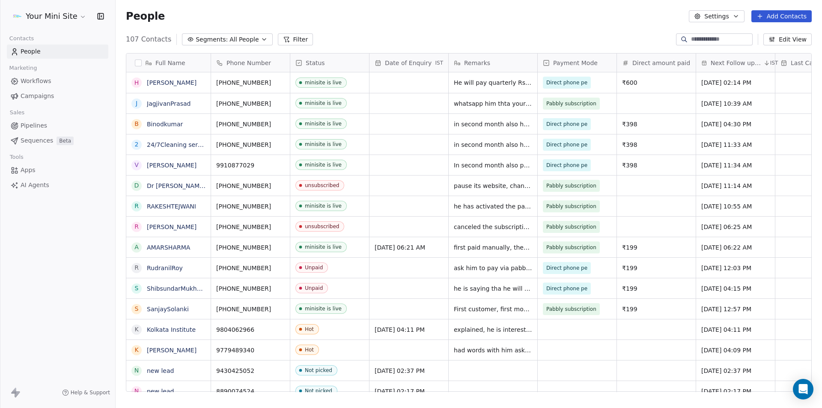
click at [233, 10] on div "People Settings Add Contacts" at bounding box center [469, 16] width 706 height 33
click at [234, 39] on span "All People" at bounding box center [243, 39] width 29 height 9
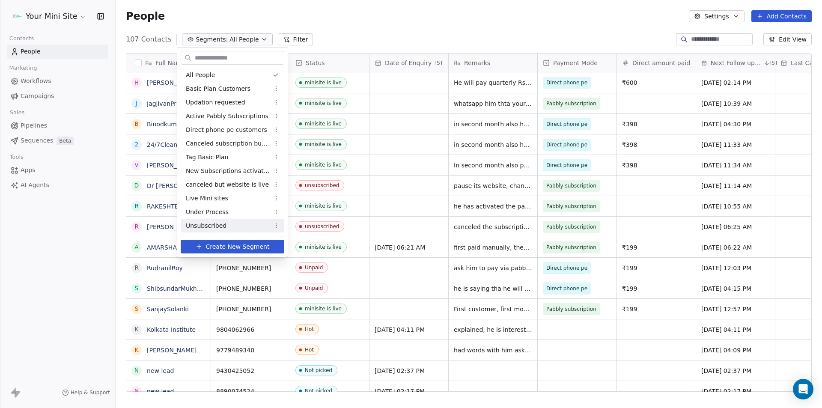
click at [208, 224] on span "Unsubscribed" at bounding box center [206, 225] width 41 height 9
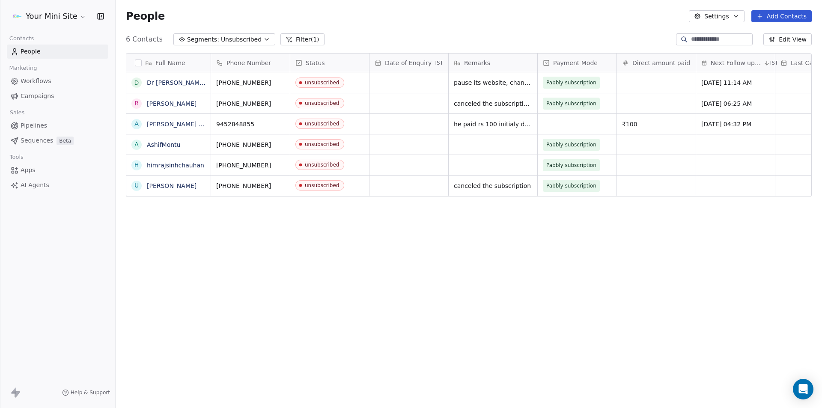
scroll to position [352, 700]
click at [326, 251] on div "Full Name D Dr GhanshyamJha R Richa Rathore A Anshuman Kumar Prajapati A AshifM…" at bounding box center [469, 225] width 706 height 359
click at [234, 38] on span "Unsubscribed" at bounding box center [241, 39] width 41 height 9
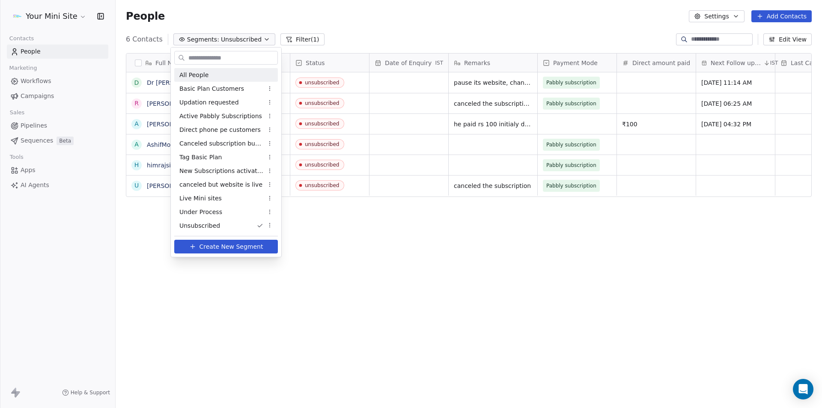
click at [196, 74] on span "All People" at bounding box center [193, 75] width 29 height 9
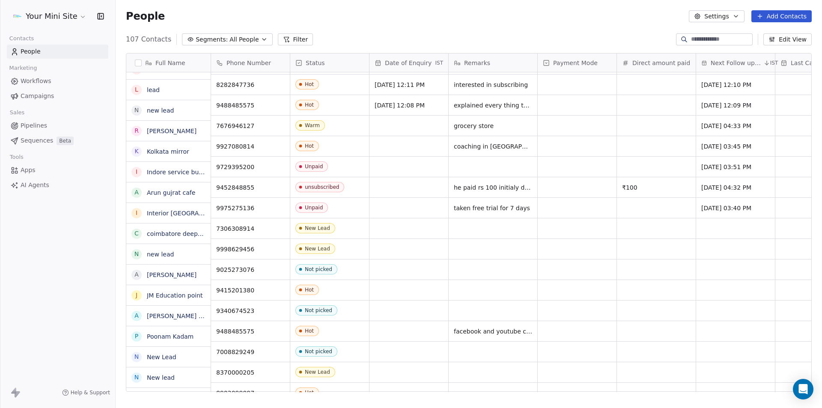
scroll to position [471, 0]
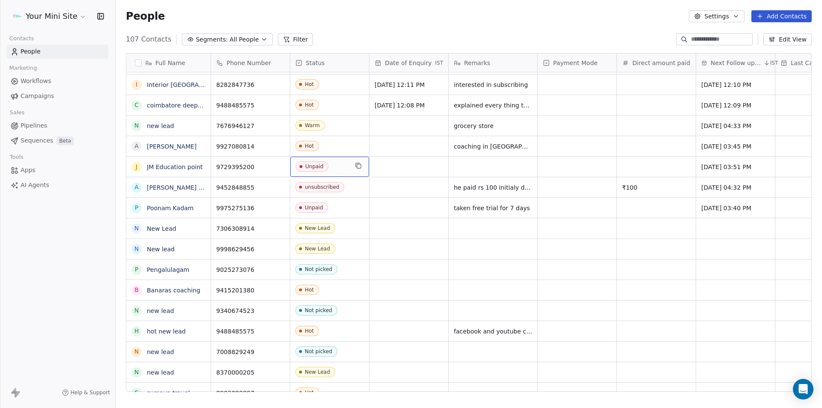
click at [336, 169] on span "Unpaid" at bounding box center [322, 166] width 52 height 11
click at [334, 168] on span "Unpaid" at bounding box center [322, 166] width 52 height 11
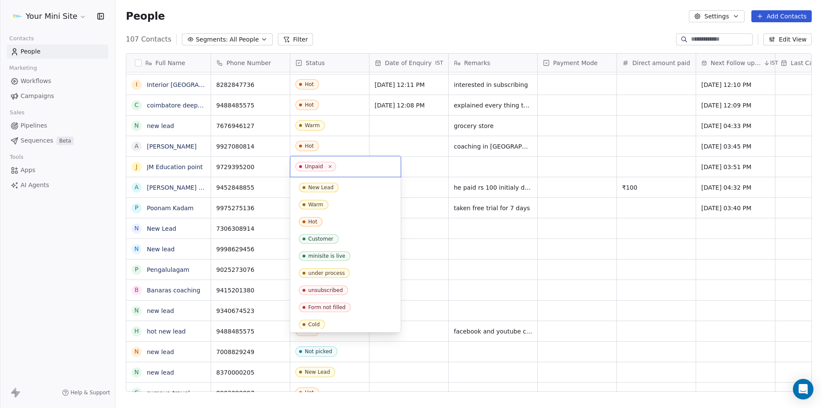
scroll to position [105, 0]
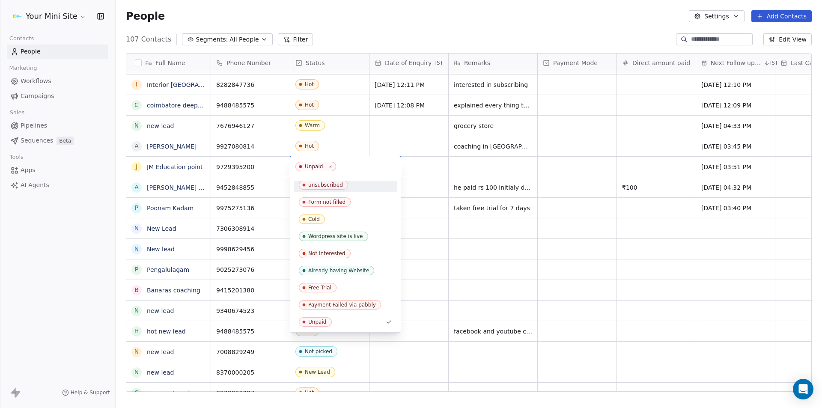
click at [333, 183] on div "unsubscribed" at bounding box center [325, 185] width 35 height 6
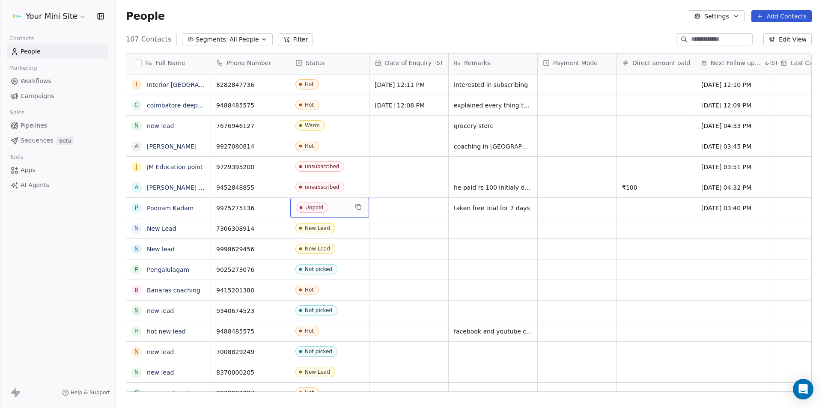
click at [341, 209] on span "Unpaid" at bounding box center [322, 207] width 52 height 11
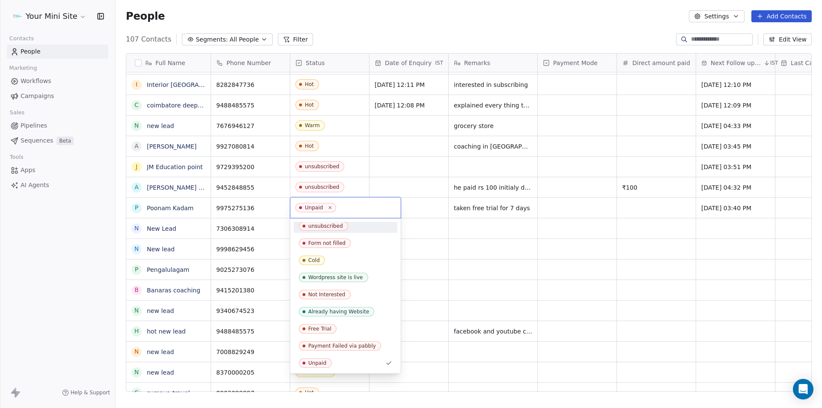
click at [331, 227] on div "unsubscribed" at bounding box center [325, 226] width 35 height 6
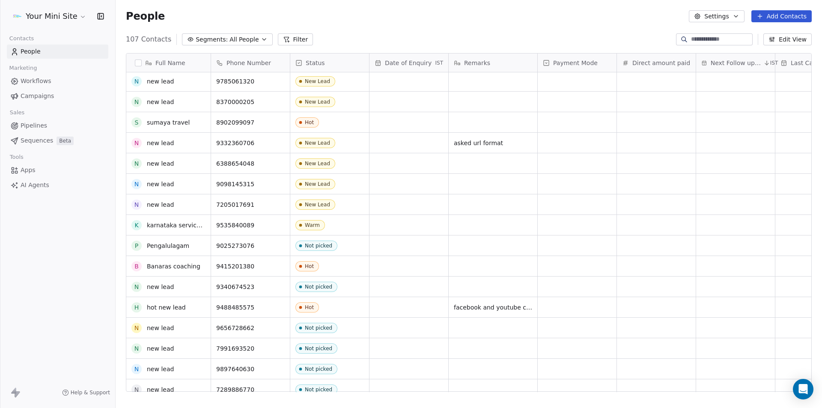
scroll to position [0, 0]
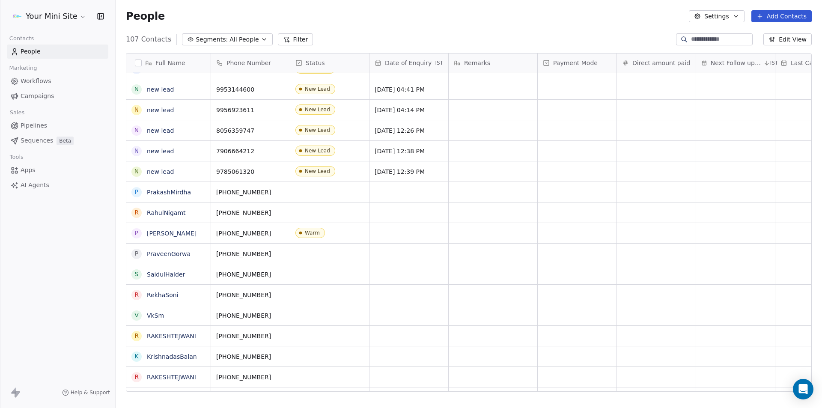
click at [232, 36] on span "All People" at bounding box center [243, 39] width 29 height 9
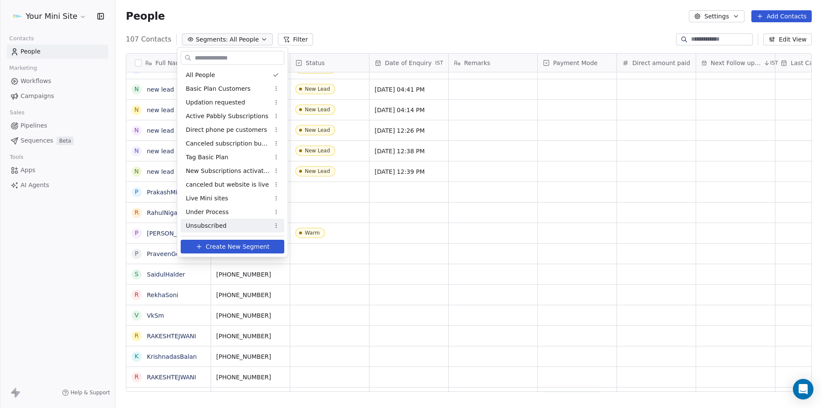
click at [217, 222] on span "Unsubscribed" at bounding box center [206, 225] width 41 height 9
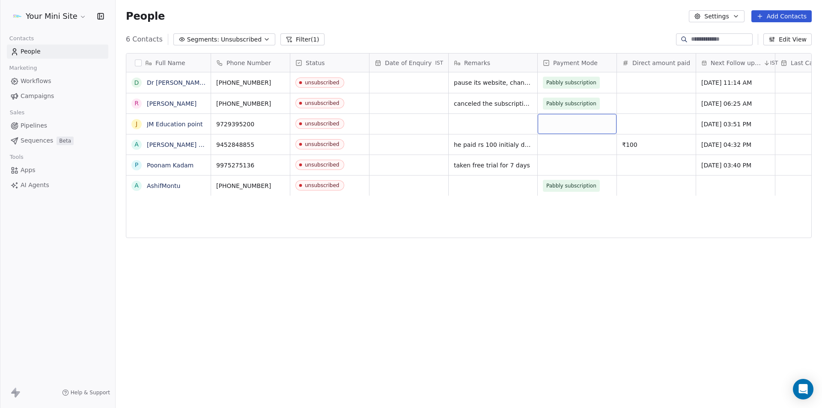
click at [570, 121] on div "grid" at bounding box center [576, 124] width 79 height 20
click at [574, 166] on div "Direct phone pe" at bounding box center [573, 167] width 42 height 8
click at [594, 124] on span "Direct phone pe" at bounding box center [569, 124] width 52 height 12
click at [589, 123] on icon at bounding box center [592, 124] width 6 height 6
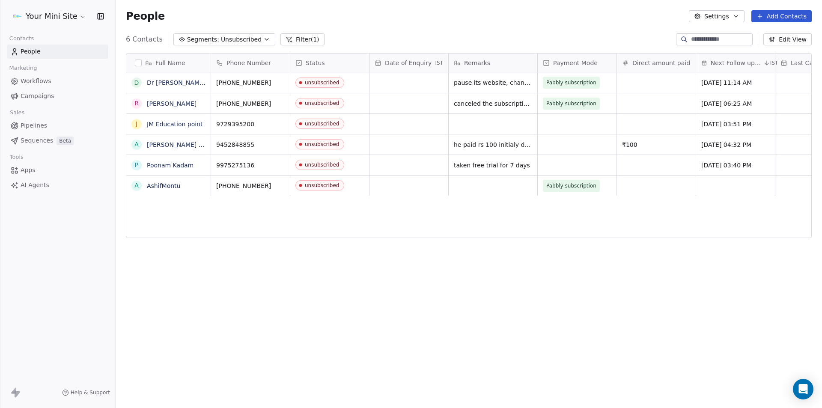
click at [481, 127] on html "Your Mini Site Contacts People Marketing Workflows Campaigns Sales Pipelines Se…" at bounding box center [411, 204] width 822 height 408
click at [551, 142] on div "grid" at bounding box center [576, 144] width 79 height 20
click at [560, 186] on div "Direct phone pe" at bounding box center [573, 188] width 42 height 8
click at [551, 161] on div "grid" at bounding box center [576, 165] width 79 height 20
click at [457, 258] on html "Your Mini Site Contacts People Marketing Workflows Campaigns Sales Pipelines Se…" at bounding box center [411, 204] width 822 height 408
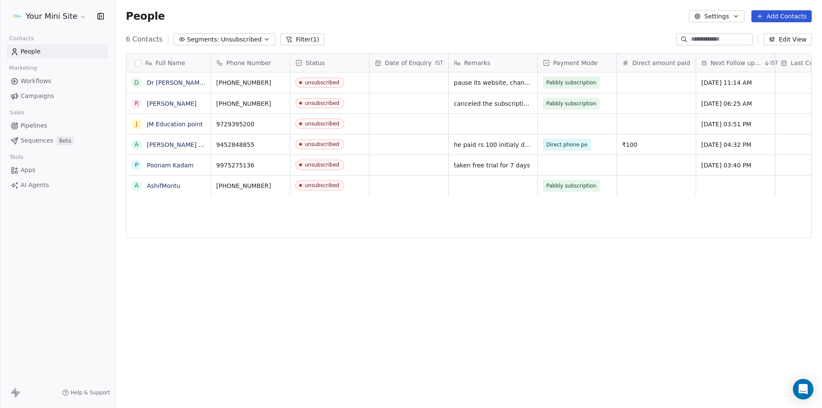
click at [35, 49] on span "People" at bounding box center [31, 51] width 20 height 9
click at [258, 357] on div "Full Name D Dr GhanshyamJha R Richa Rathore J JM Education point A Anshuman Kum…" at bounding box center [469, 225] width 706 height 359
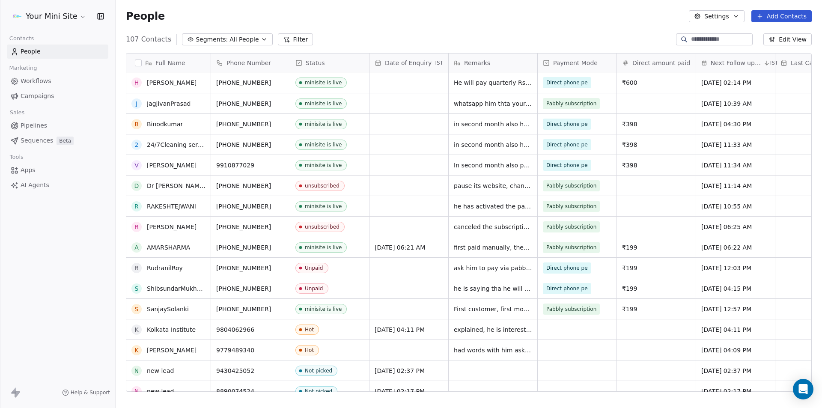
scroll to position [86, 0]
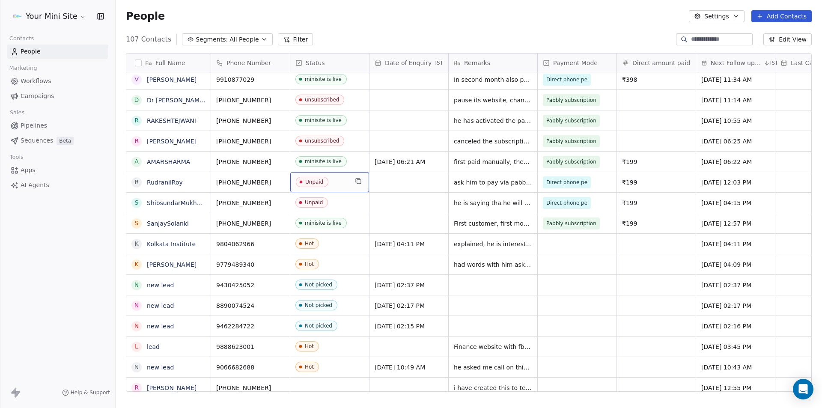
click at [338, 185] on span "Unpaid" at bounding box center [322, 182] width 52 height 11
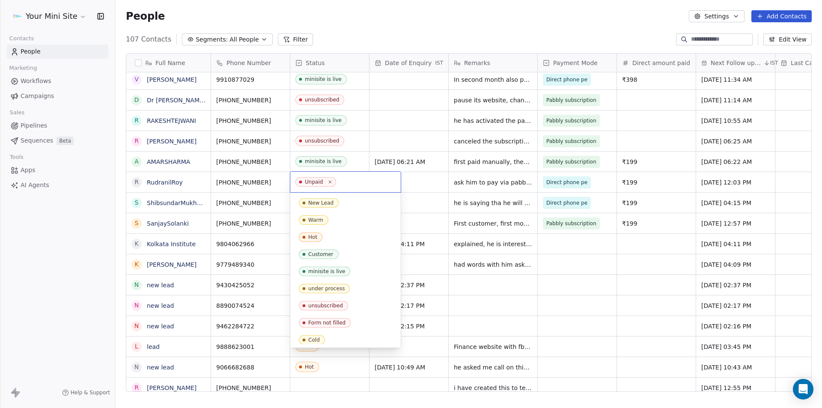
scroll to position [105, 0]
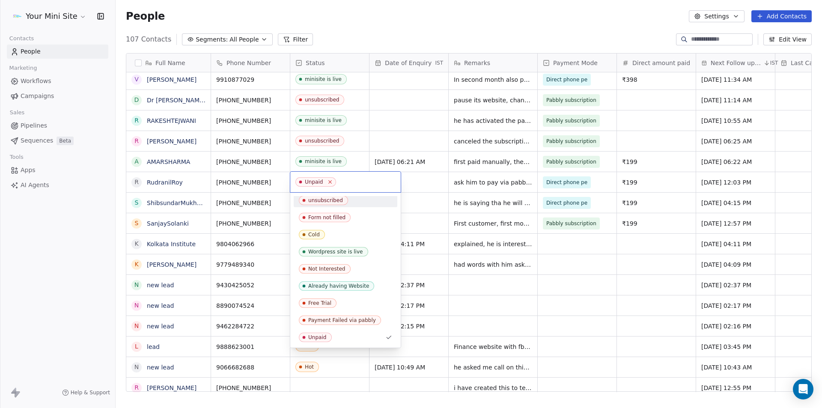
click at [329, 182] on icon at bounding box center [329, 182] width 3 height 3
click at [317, 202] on div "unsubscribed" at bounding box center [325, 200] width 35 height 6
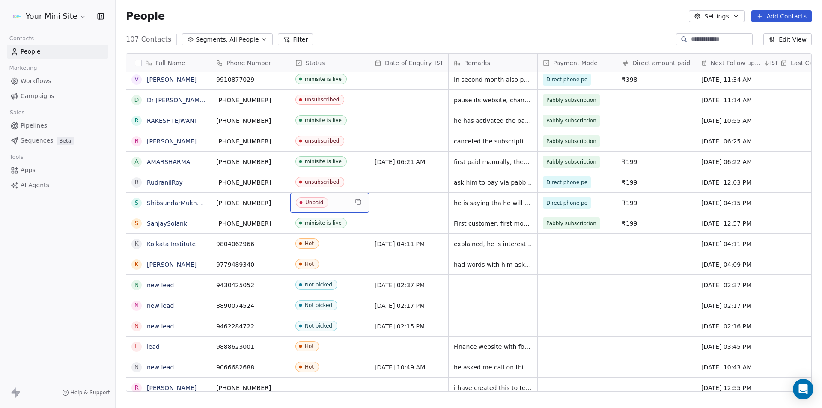
click at [331, 203] on span "Unpaid" at bounding box center [322, 202] width 52 height 11
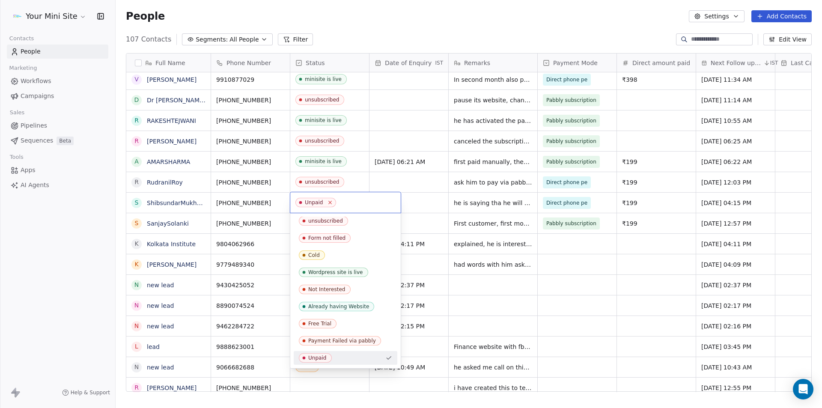
click at [329, 202] on icon at bounding box center [329, 202] width 3 height 3
click at [326, 220] on div "unsubscribed" at bounding box center [325, 221] width 35 height 6
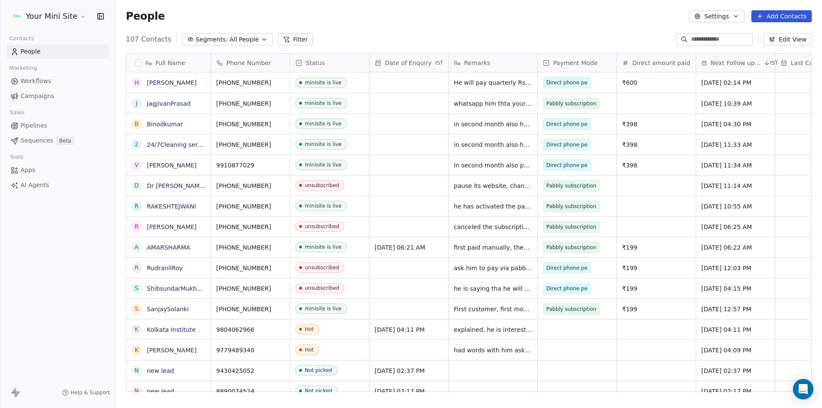
scroll to position [352, 700]
click at [236, 39] on span "All People" at bounding box center [243, 39] width 29 height 9
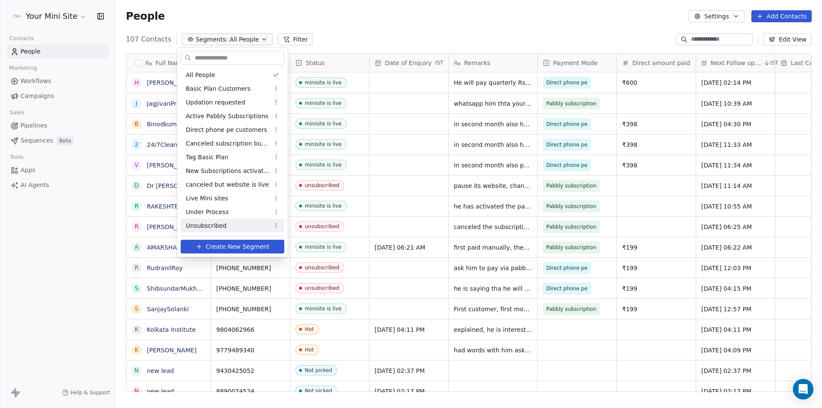
click at [207, 228] on span "Unsubscribed" at bounding box center [206, 225] width 41 height 9
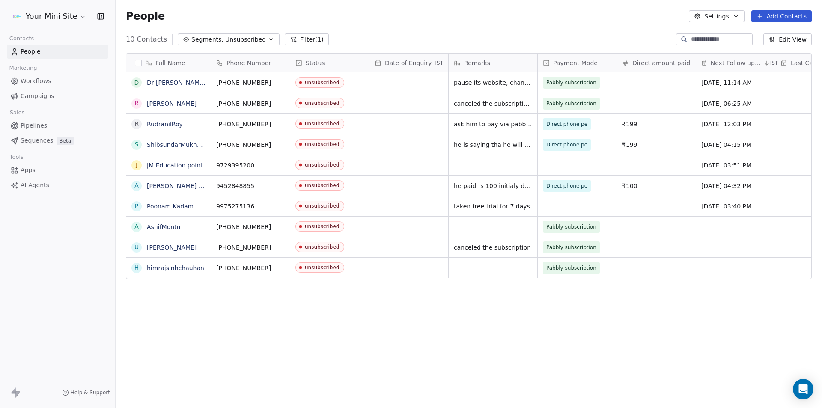
click at [195, 43] on span "Segments:" at bounding box center [207, 39] width 32 height 9
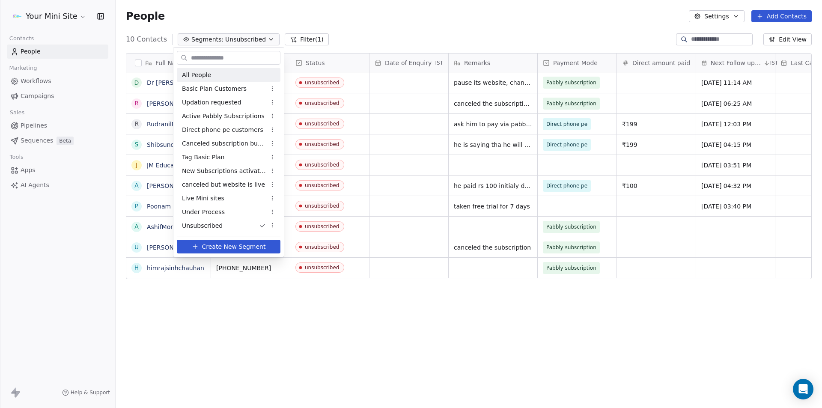
click at [206, 76] on span "All People" at bounding box center [196, 75] width 29 height 9
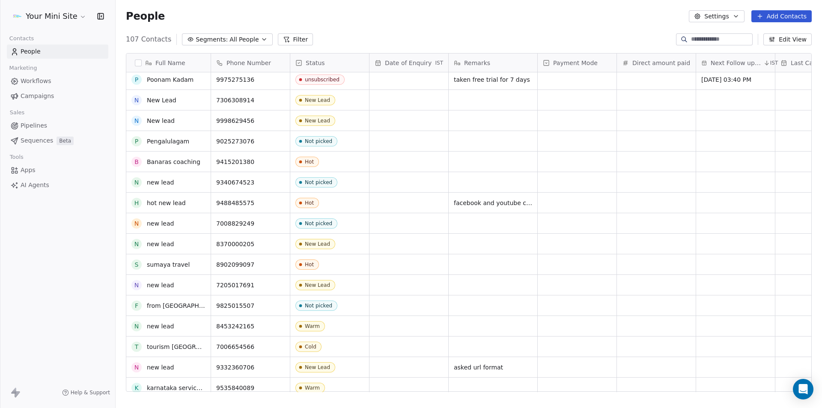
scroll to position [0, 0]
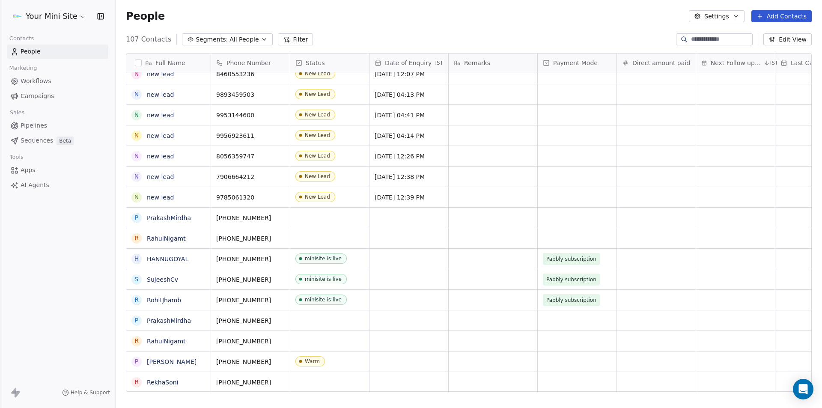
click at [232, 38] on span "All People" at bounding box center [243, 39] width 29 height 9
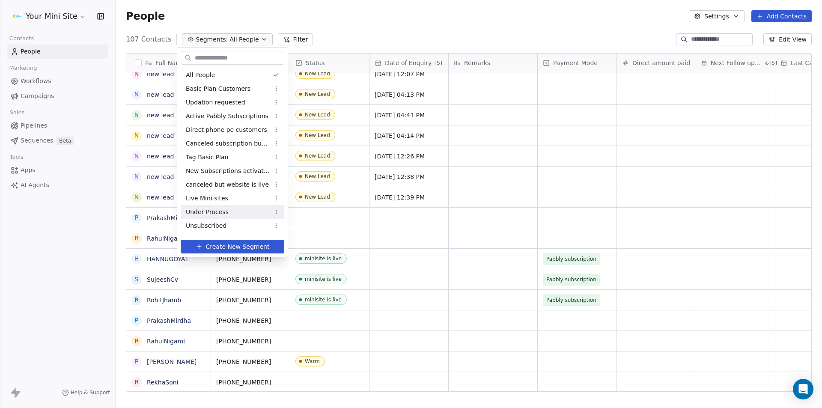
click at [206, 216] on span "Under Process" at bounding box center [207, 212] width 43 height 9
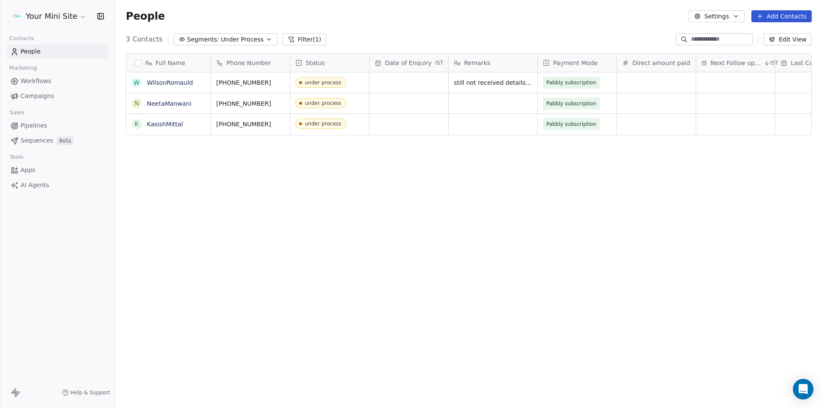
click at [343, 28] on div "People Settings Add Contacts" at bounding box center [469, 16] width 706 height 33
drag, startPoint x: 388, startPoint y: 189, endPoint x: 234, endPoint y: 30, distance: 221.5
click at [385, 185] on div "Full Name W WilsonRomauld N NeetaManwani K KasishMittal Phone Number Status Dat…" at bounding box center [469, 225] width 706 height 359
click at [221, 41] on span "Under Process" at bounding box center [242, 39] width 43 height 9
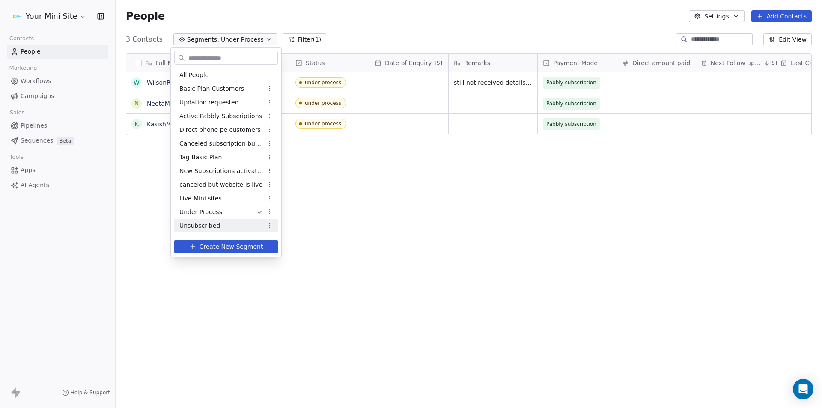
click at [206, 221] on span "Unsubscribed" at bounding box center [199, 225] width 41 height 9
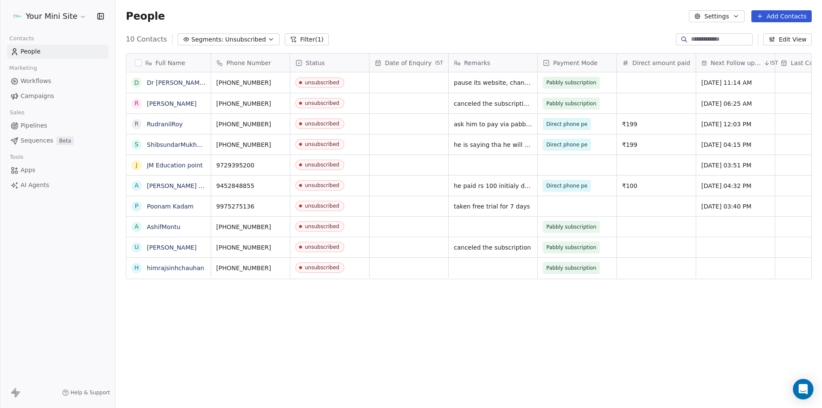
click at [478, 309] on div "Full Name D Dr [PERSON_NAME] R RudranilRoy S ShibsundarMukhopadhyay J JM Educat…" at bounding box center [469, 225] width 706 height 359
click at [323, 349] on div "Full Name D Dr [PERSON_NAME] R [PERSON_NAME] R RudranilRoy S ShibsundarMukhopad…" at bounding box center [469, 225] width 706 height 359
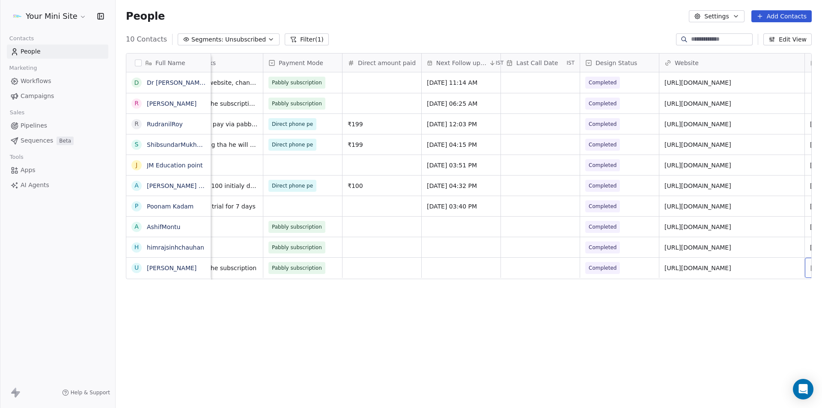
scroll to position [0, 353]
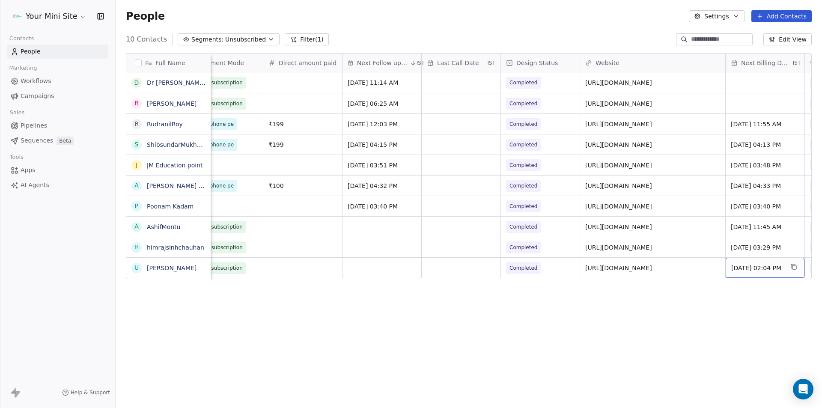
click at [623, 331] on div "Full Name D Dr [PERSON_NAME] R [PERSON_NAME] R RudranilRoy S ShibsundarMukhopad…" at bounding box center [469, 225] width 706 height 359
click at [276, 361] on div "Full Name D Dr [PERSON_NAME] R [PERSON_NAME] R RudranilRoy S ShibsundarMukhopad…" at bounding box center [469, 225] width 706 height 359
click at [209, 18] on div "People Settings Add Contacts" at bounding box center [469, 16] width 686 height 12
click at [345, 14] on div "People Settings Add Contacts" at bounding box center [469, 16] width 686 height 12
click at [157, 323] on div "Full Name D Dr [PERSON_NAME] R [PERSON_NAME] R RudranilRoy S ShibsundarMukhopad…" at bounding box center [469, 225] width 706 height 359
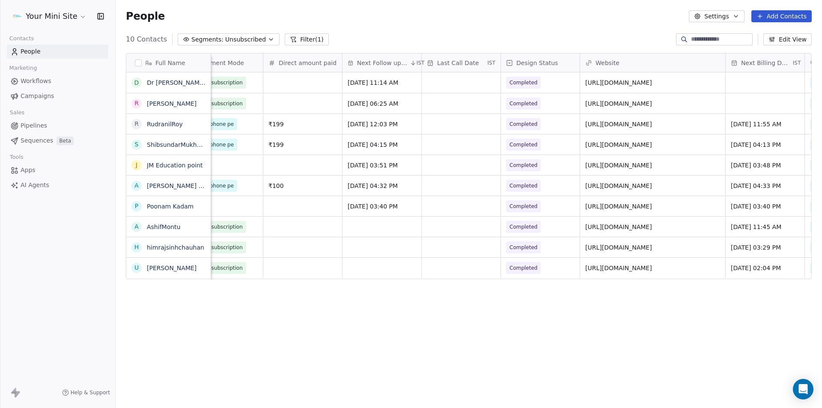
click at [180, 19] on div "People Settings Add Contacts" at bounding box center [469, 16] width 686 height 12
click at [236, 40] on span "Unsubscribed" at bounding box center [245, 39] width 41 height 9
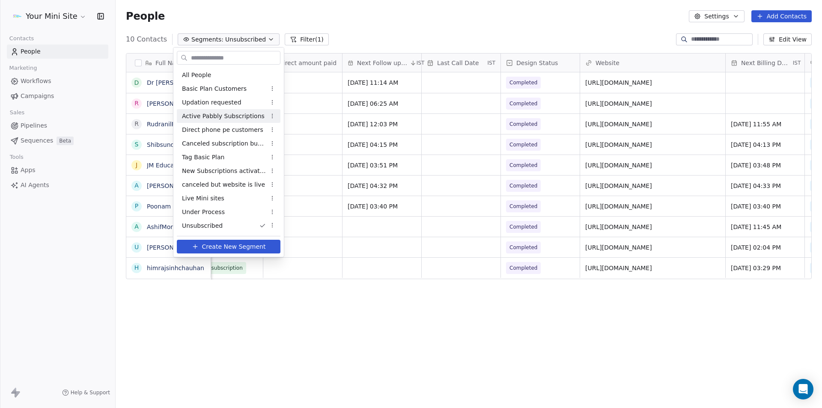
click at [214, 116] on span "Active Pabbly Subscriptions" at bounding box center [223, 116] width 83 height 9
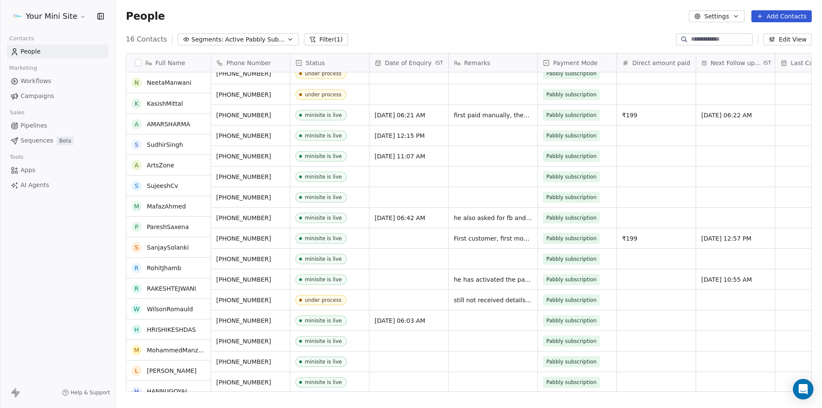
scroll to position [0, 0]
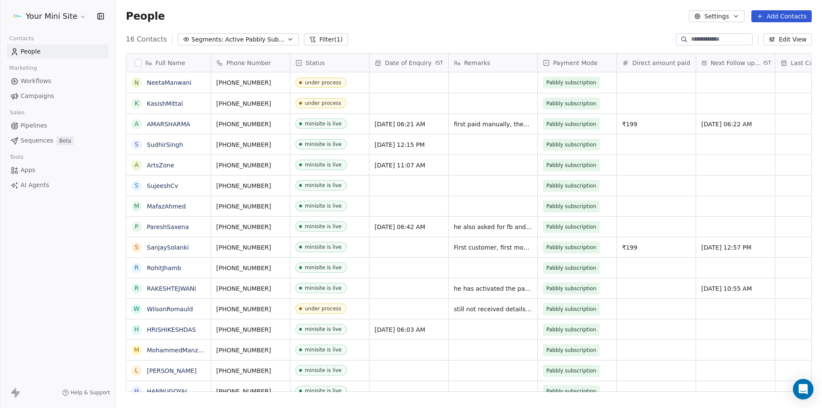
drag, startPoint x: 341, startPoint y: 19, endPoint x: 329, endPoint y: 5, distance: 17.9
click at [338, 14] on div "People Settings Add Contacts" at bounding box center [469, 16] width 686 height 12
click at [369, 9] on div "People Settings Add Contacts" at bounding box center [469, 16] width 706 height 33
click at [83, 265] on div "Your Mini Site Contacts People Marketing Workflows Campaigns Sales Pipelines Se…" at bounding box center [57, 204] width 115 height 408
click at [79, 20] on html "Your Mini Site Contacts People Marketing Workflows Campaigns Sales Pipelines Se…" at bounding box center [411, 204] width 822 height 408
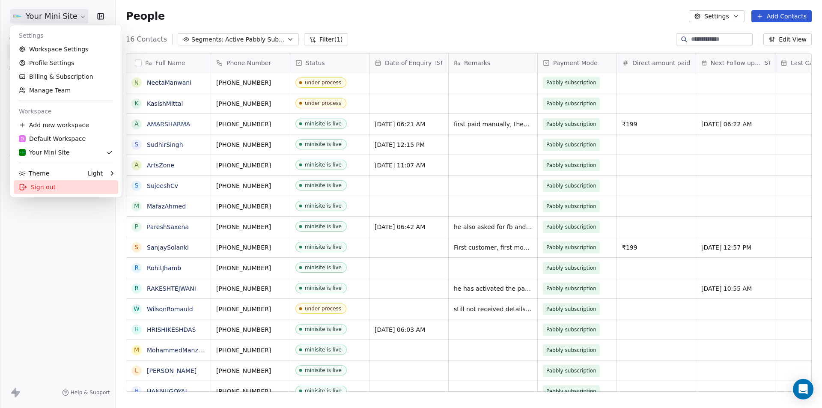
click at [35, 190] on div "Sign out" at bounding box center [66, 187] width 104 height 14
